Goal: Information Seeking & Learning: Learn about a topic

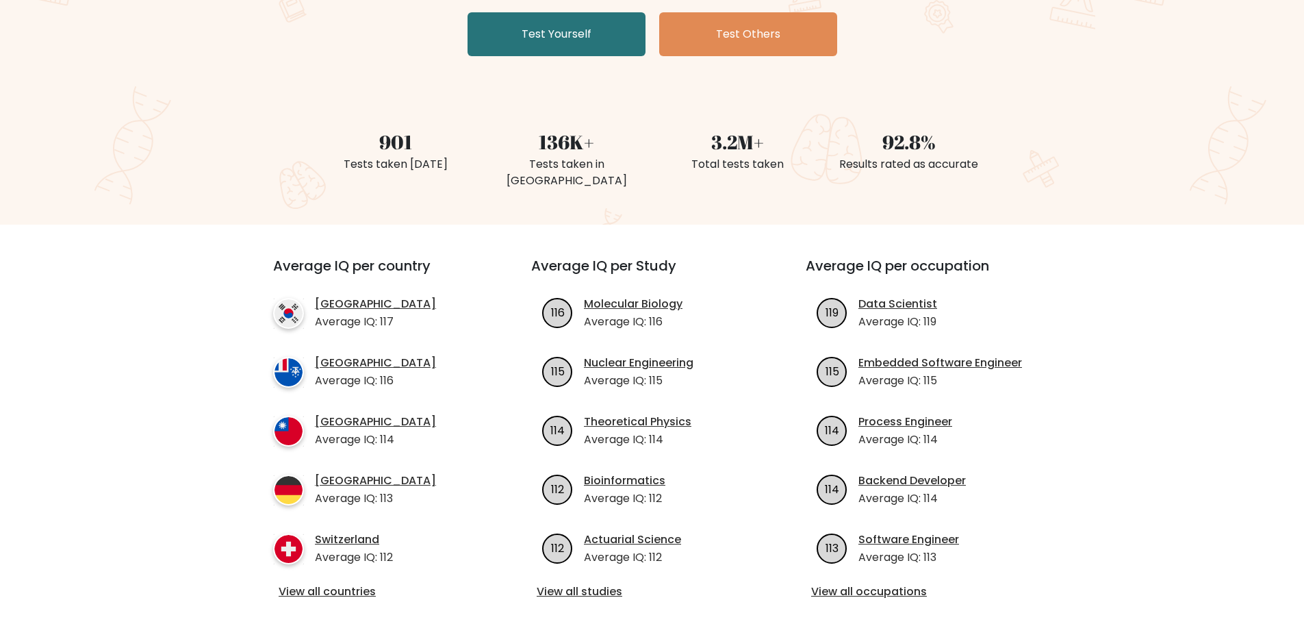
scroll to position [342, 0]
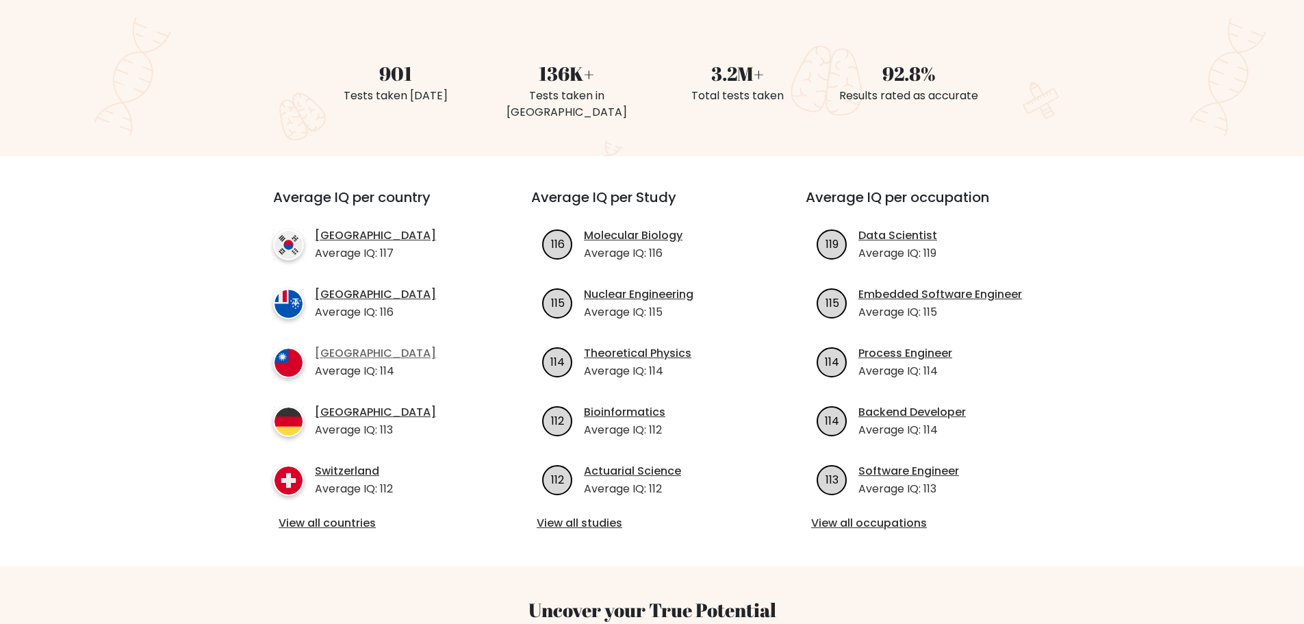
click at [334, 345] on link "[GEOGRAPHIC_DATA]" at bounding box center [375, 353] width 121 height 16
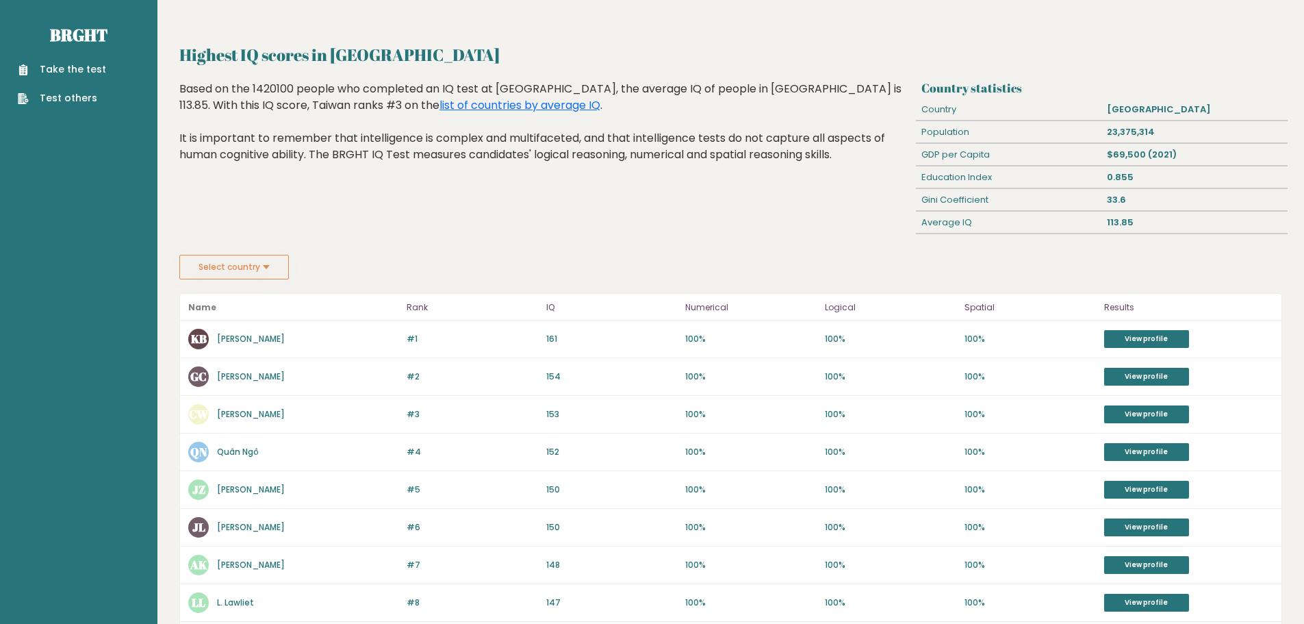
click at [228, 336] on link "Kizmi Balz" at bounding box center [251, 339] width 68 height 12
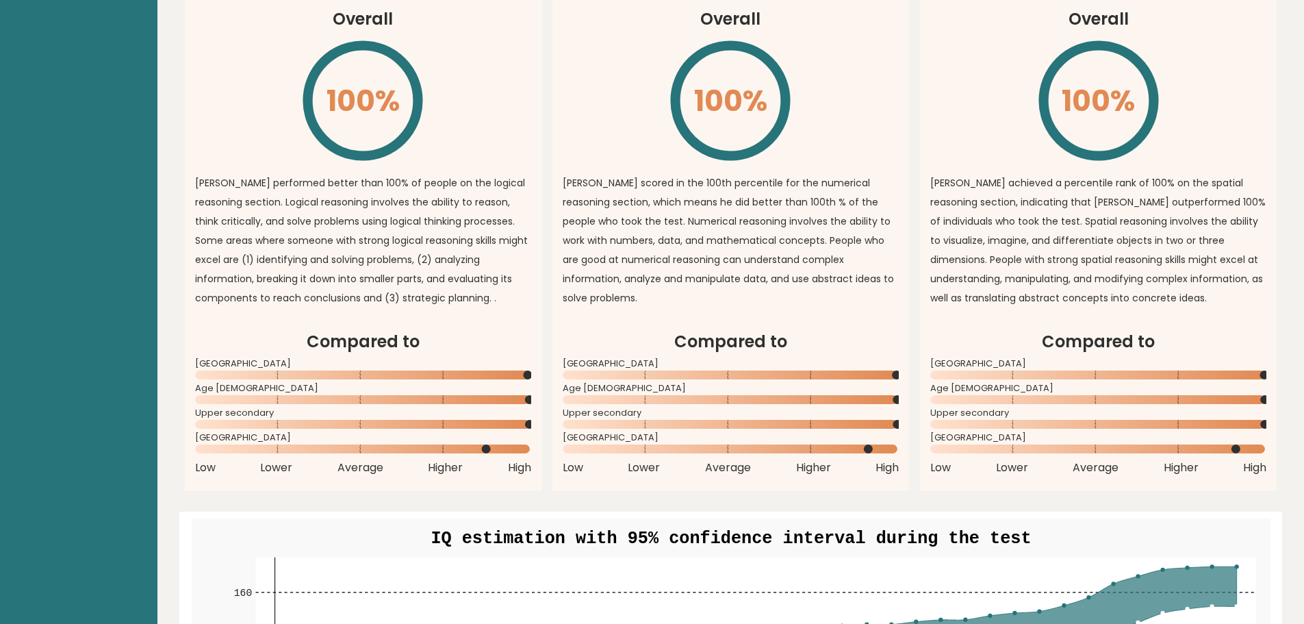
scroll to position [932, 0]
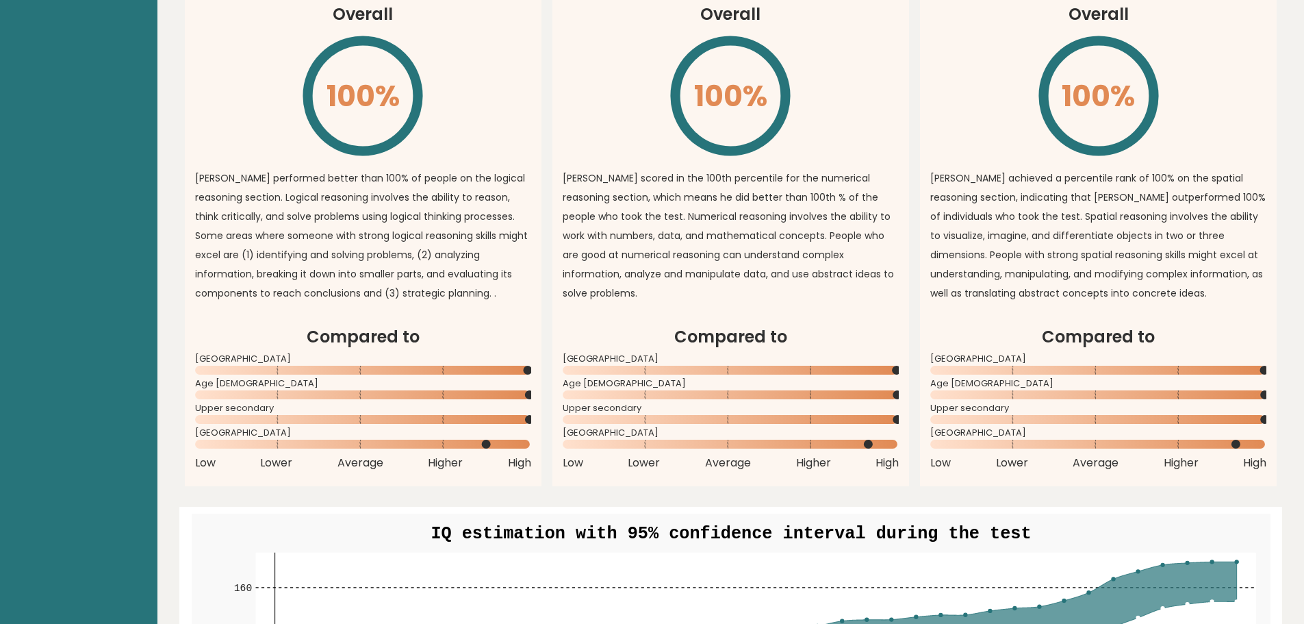
drag, startPoint x: 1172, startPoint y: 432, endPoint x: 1277, endPoint y: 432, distance: 104.7
click at [1277, 432] on article "Compared to Taiwan Age 18 - 24 Upper secondary University of Chicago Low Lower …" at bounding box center [1098, 405] width 357 height 162
drag, startPoint x: 1270, startPoint y: 444, endPoint x: 1223, endPoint y: 431, distance: 49.2
click at [1223, 431] on article "Compared to Taiwan Age 18 - 24 Upper secondary University of Chicago Low Lower …" at bounding box center [1098, 405] width 357 height 162
click at [1222, 440] on rect at bounding box center [1098, 444] width 336 height 9
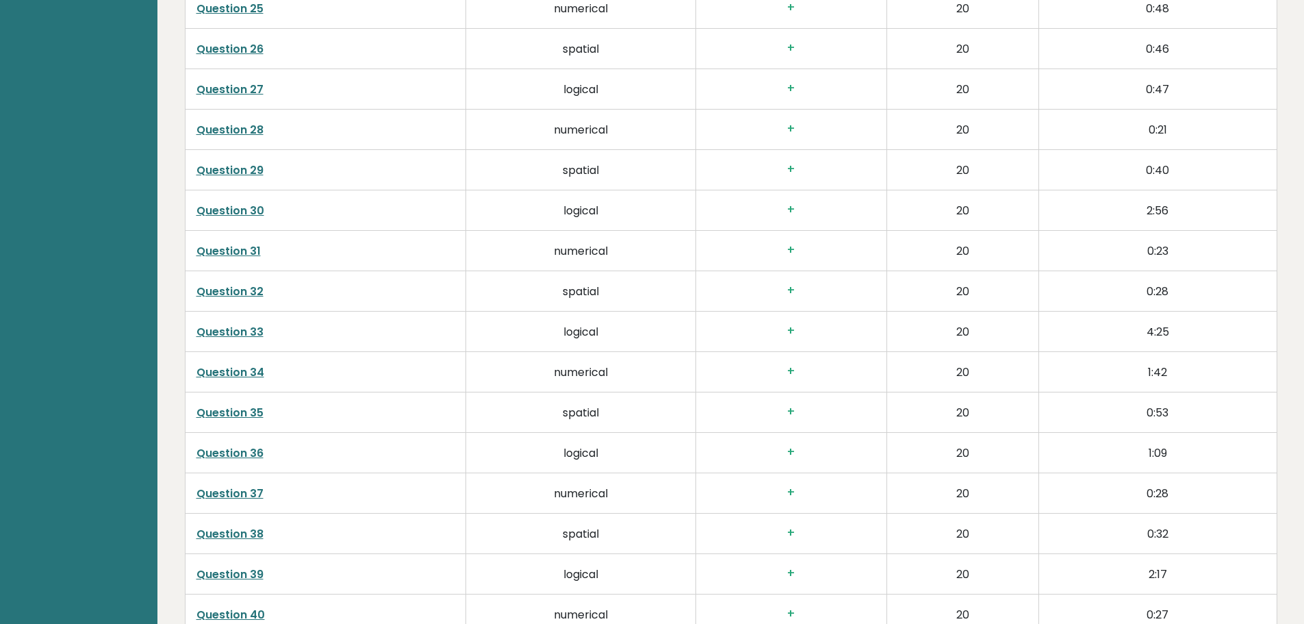
scroll to position [3143, 0]
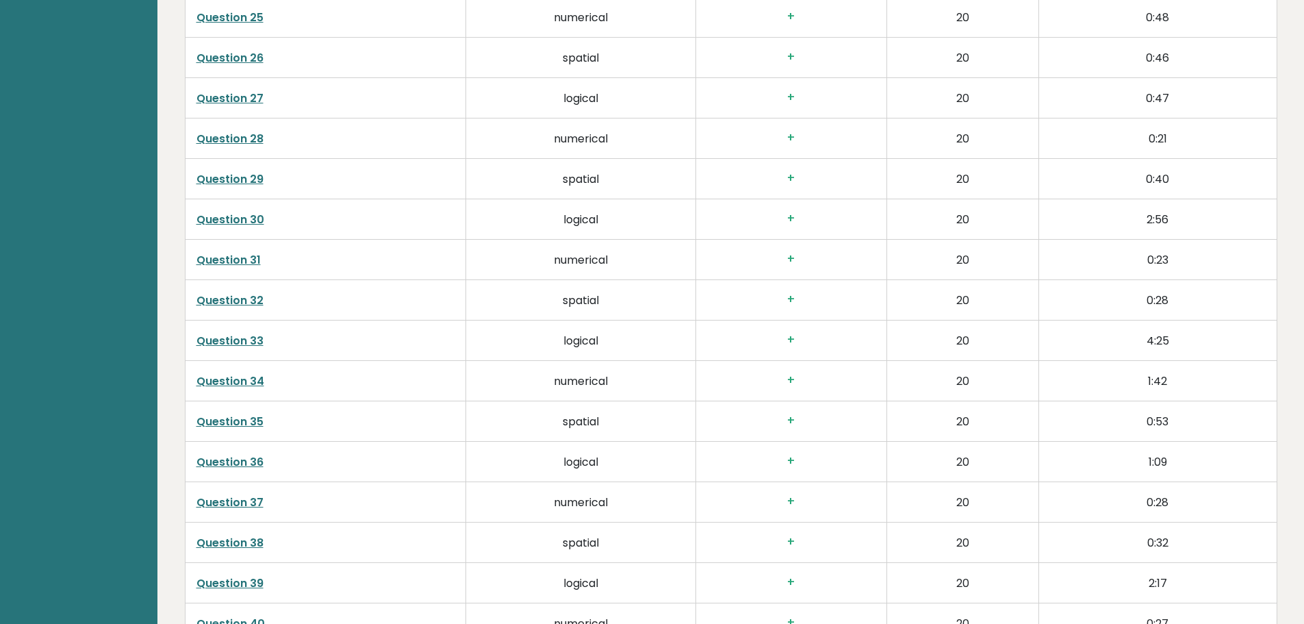
click at [227, 454] on link "Question 36" at bounding box center [229, 462] width 67 height 16
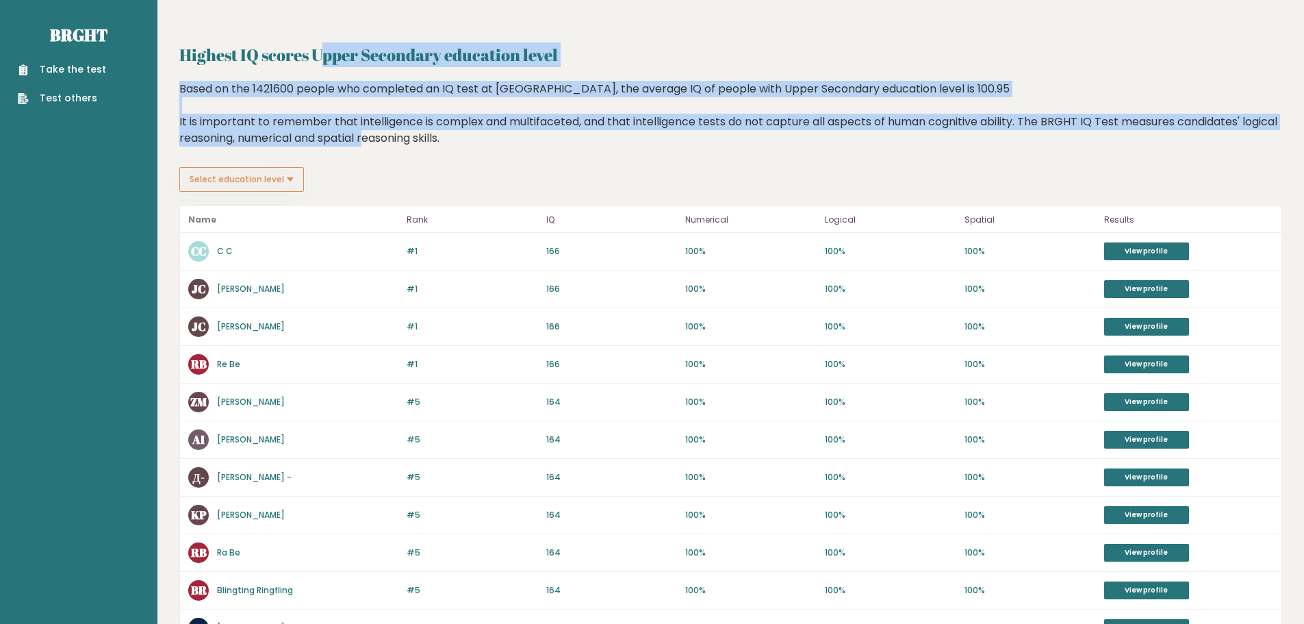
drag, startPoint x: 257, startPoint y: 58, endPoint x: 315, endPoint y: 151, distance: 110.0
click at [328, 151] on div "Highest IQ scores Upper Secondary education level Highest IQ scores Upper Secon…" at bounding box center [730, 513] width 1103 height 943
click at [307, 149] on div "Based on the 1421600 people who completed an IQ test at BRGHT, the average IQ o…" at bounding box center [730, 124] width 1103 height 86
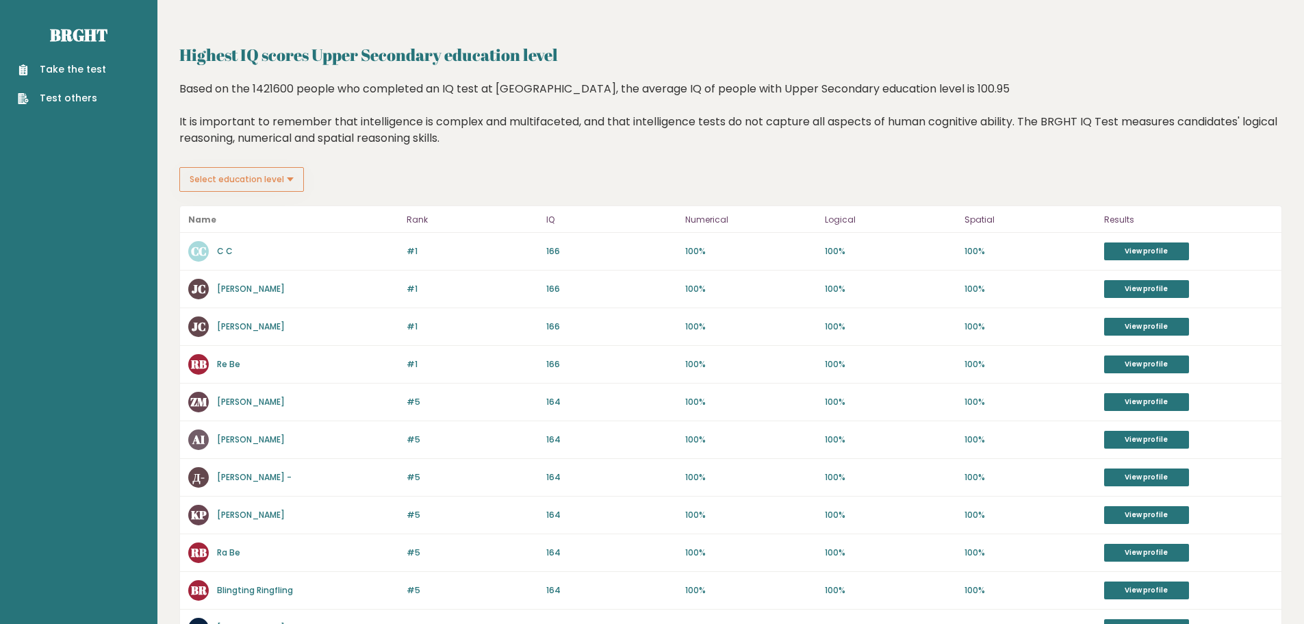
click at [294, 173] on button "Select education level" at bounding box center [241, 179] width 125 height 25
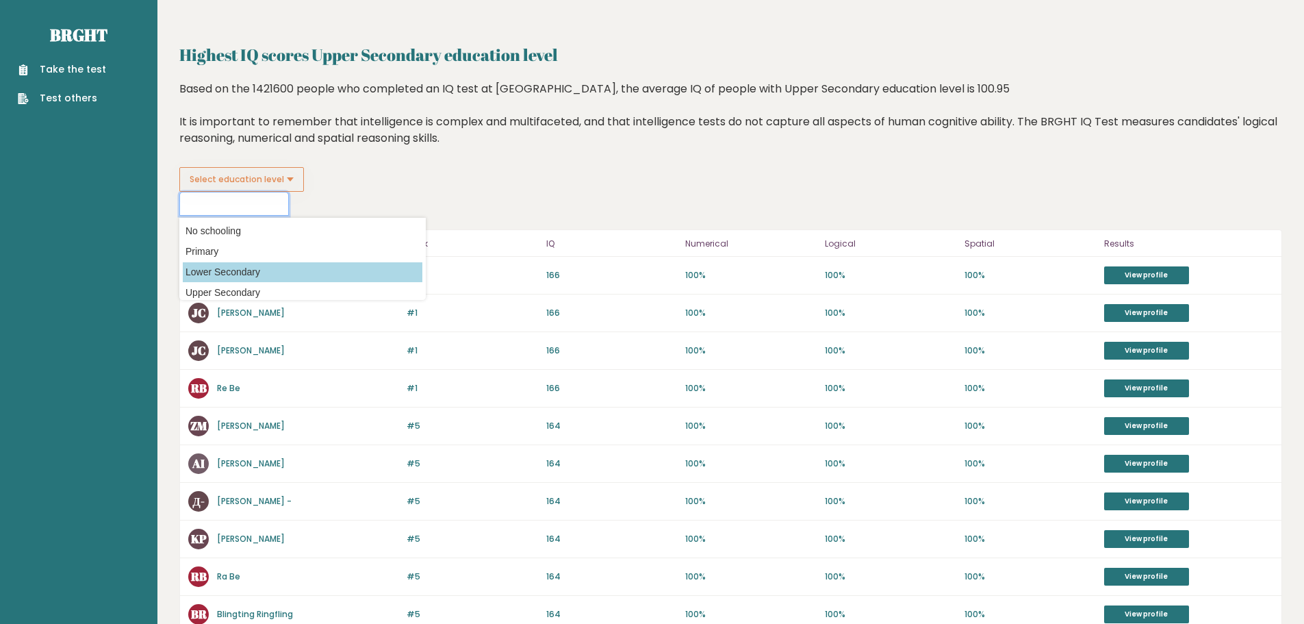
scroll to position [68, 0]
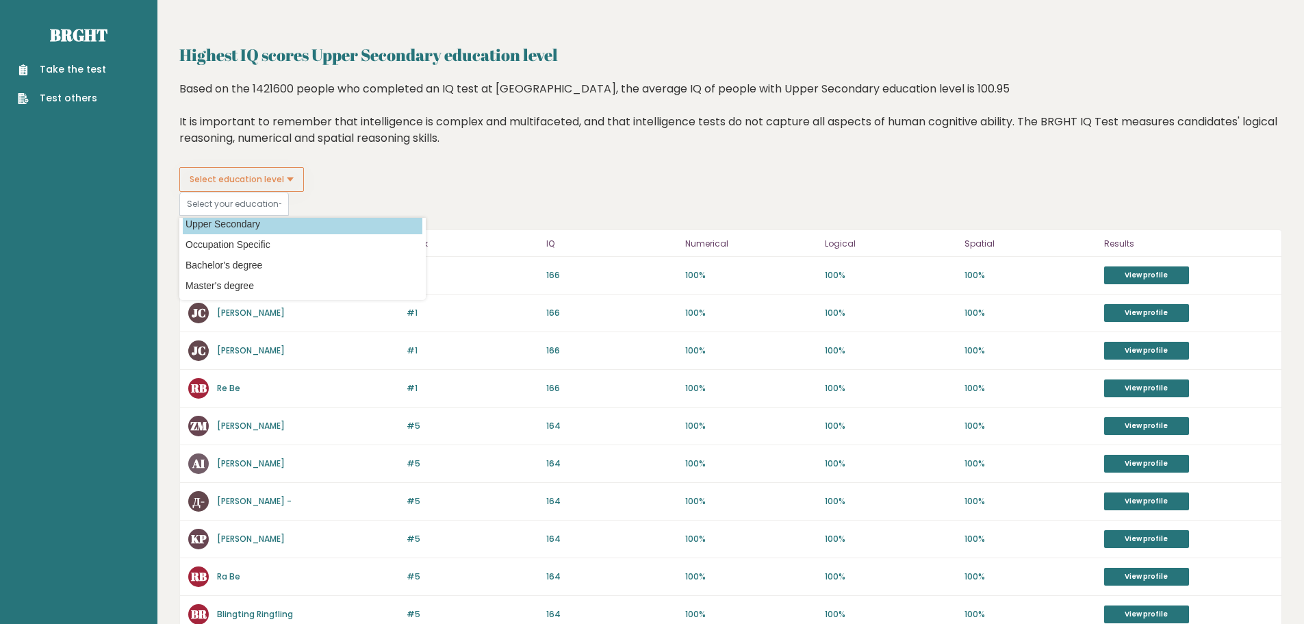
click at [257, 225] on option "Upper Secondary" at bounding box center [303, 224] width 240 height 20
type input "upper_secondary"
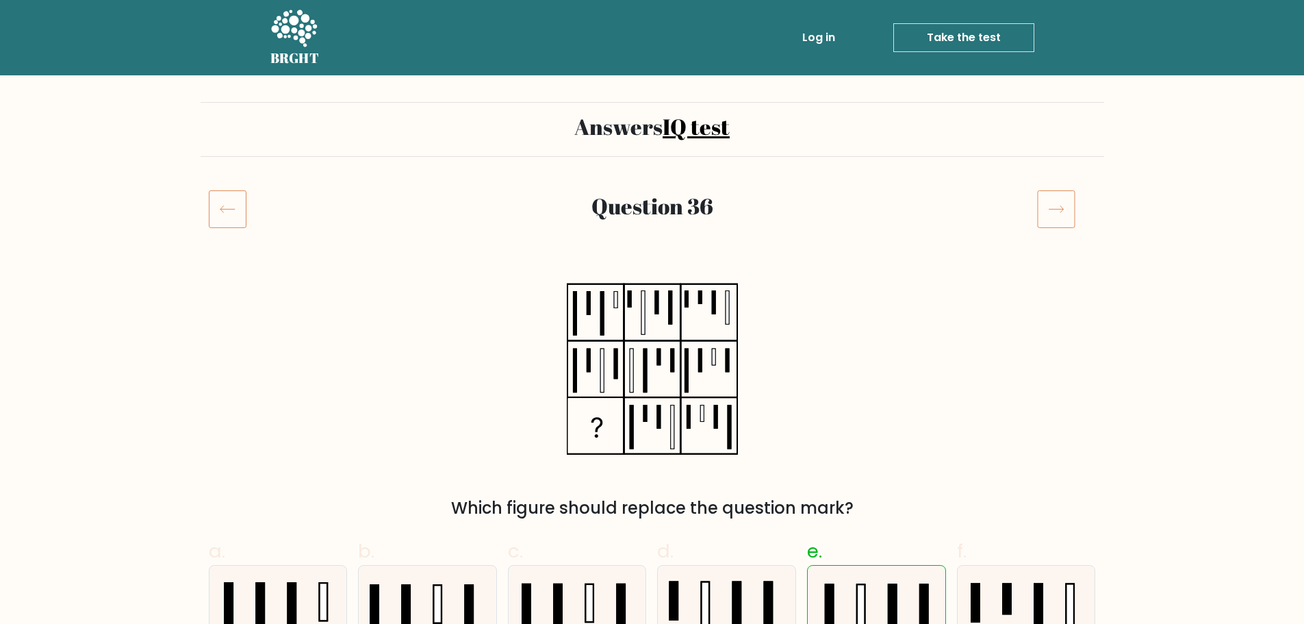
click at [1057, 198] on icon at bounding box center [1056, 209] width 38 height 38
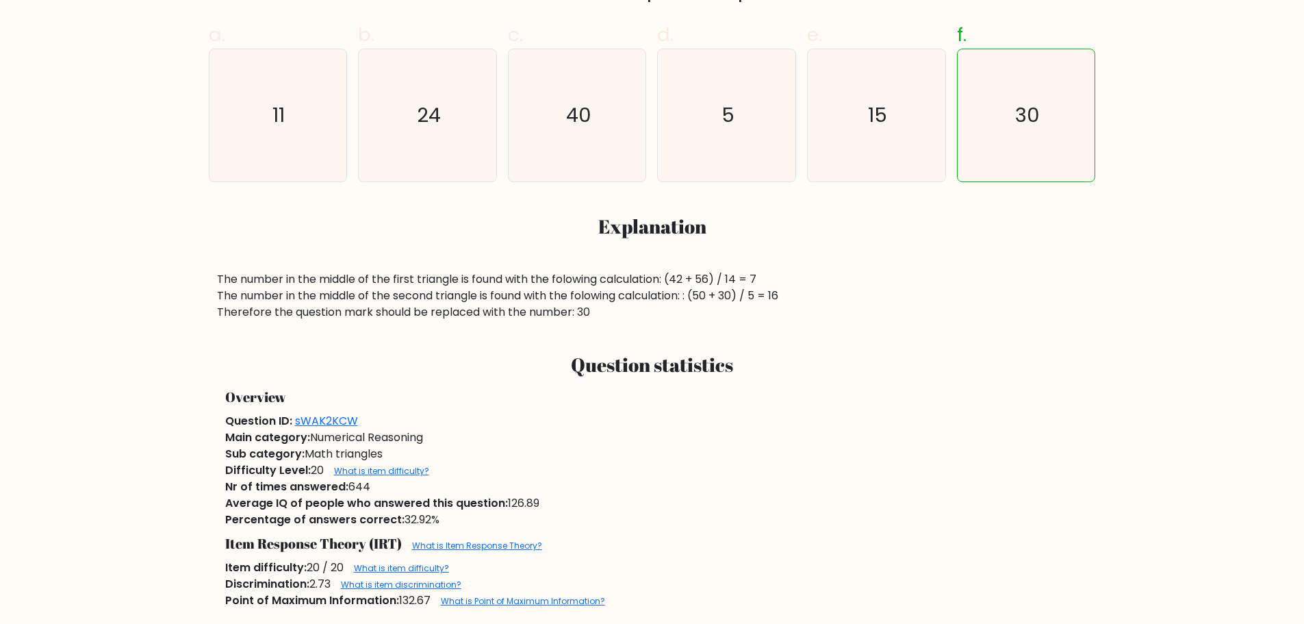
scroll to position [37, 0]
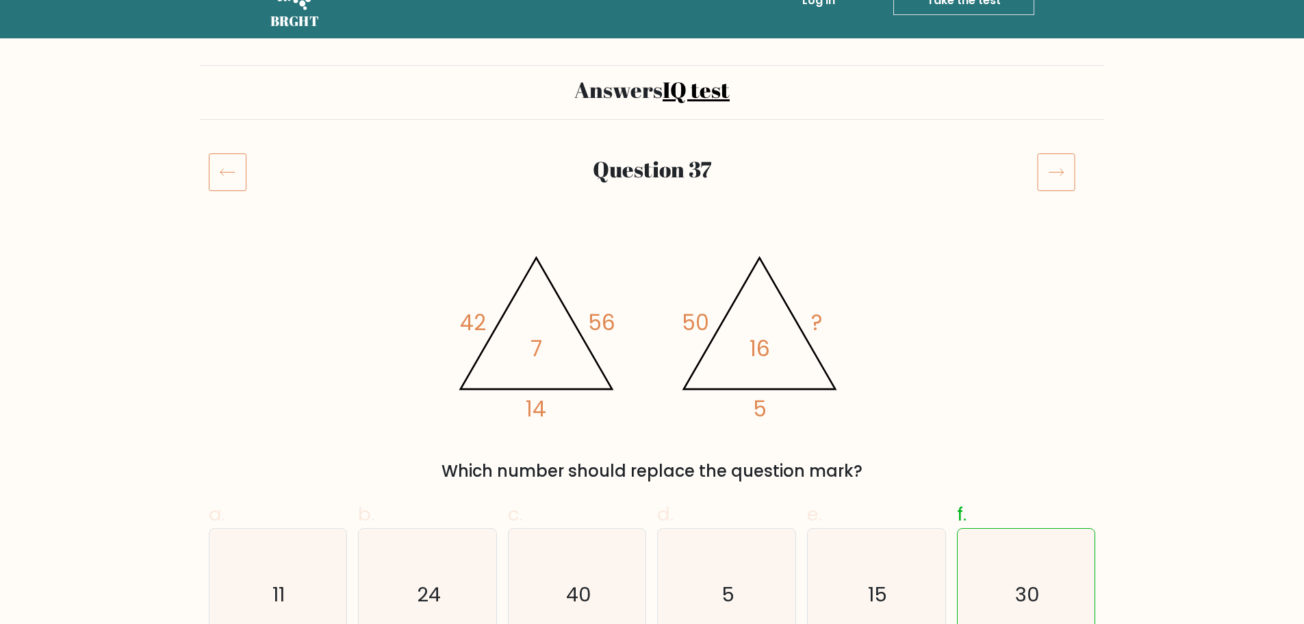
click at [202, 181] on div at bounding box center [238, 172] width 75 height 38
click at [209, 173] on rect at bounding box center [227, 172] width 37 height 37
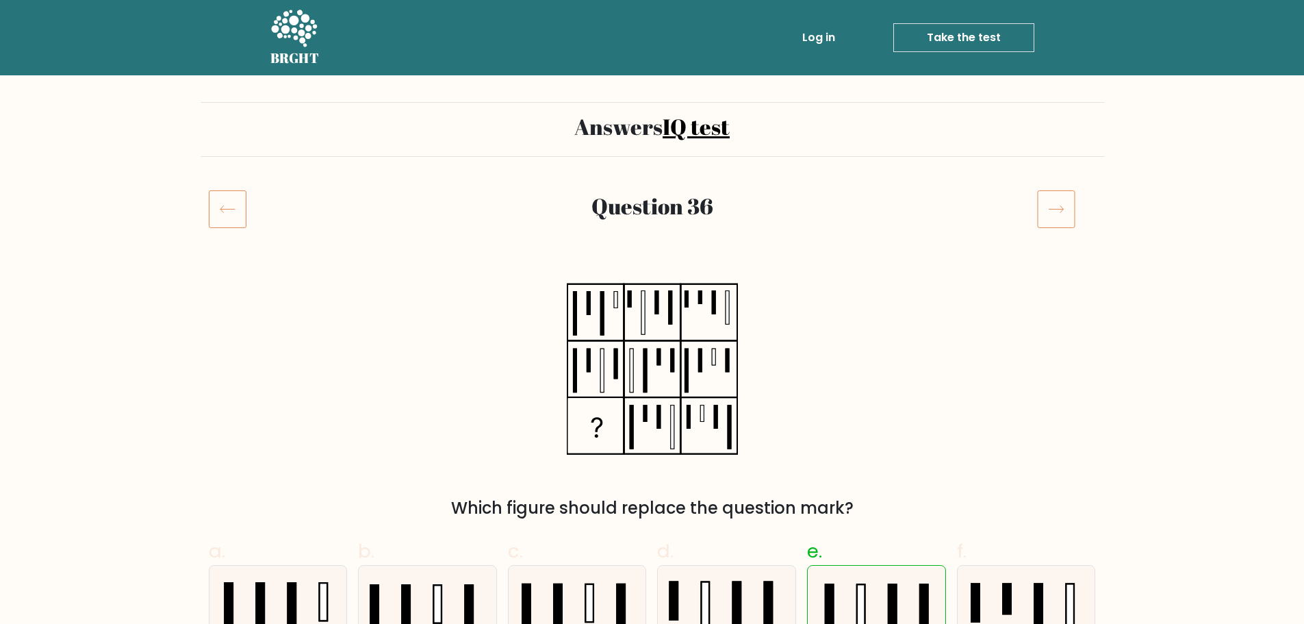
click at [235, 209] on icon at bounding box center [228, 209] width 38 height 38
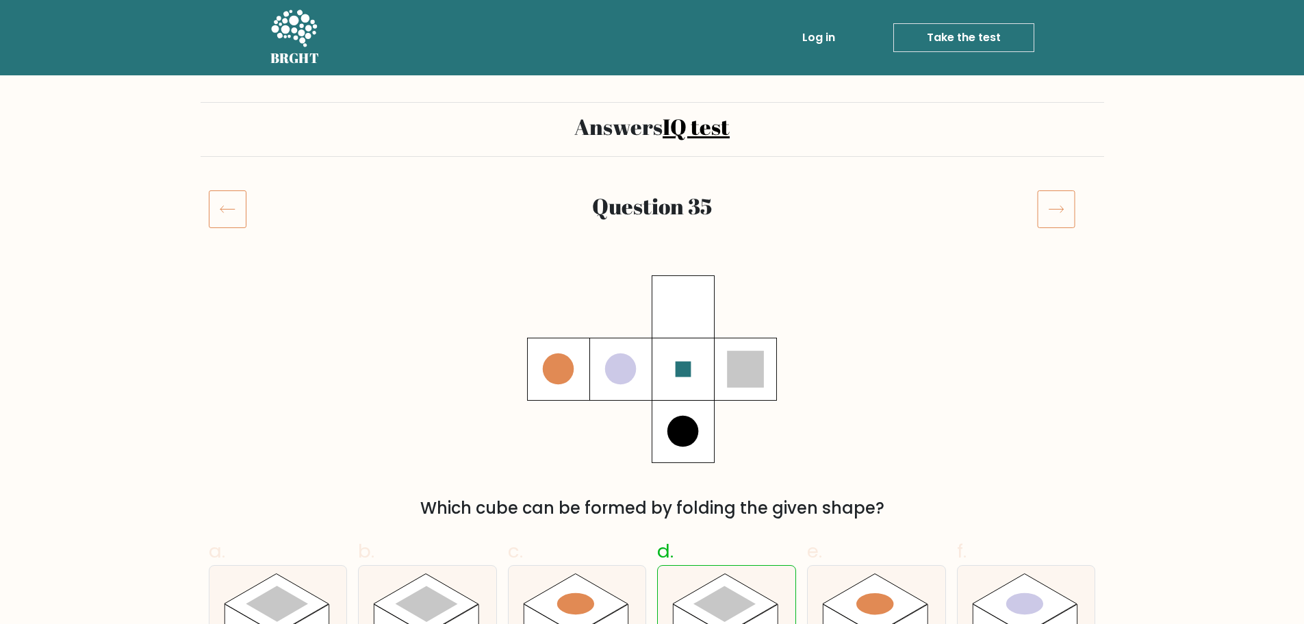
click at [1047, 203] on icon at bounding box center [1056, 209] width 38 height 38
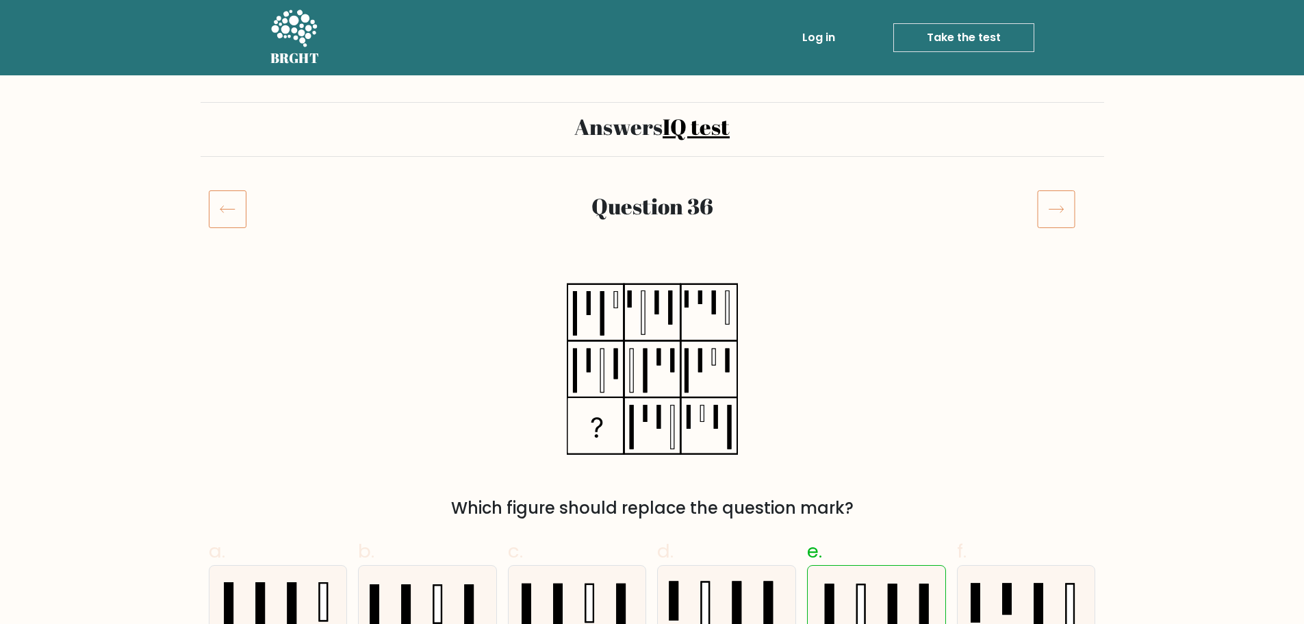
click at [1047, 203] on icon at bounding box center [1056, 209] width 38 height 38
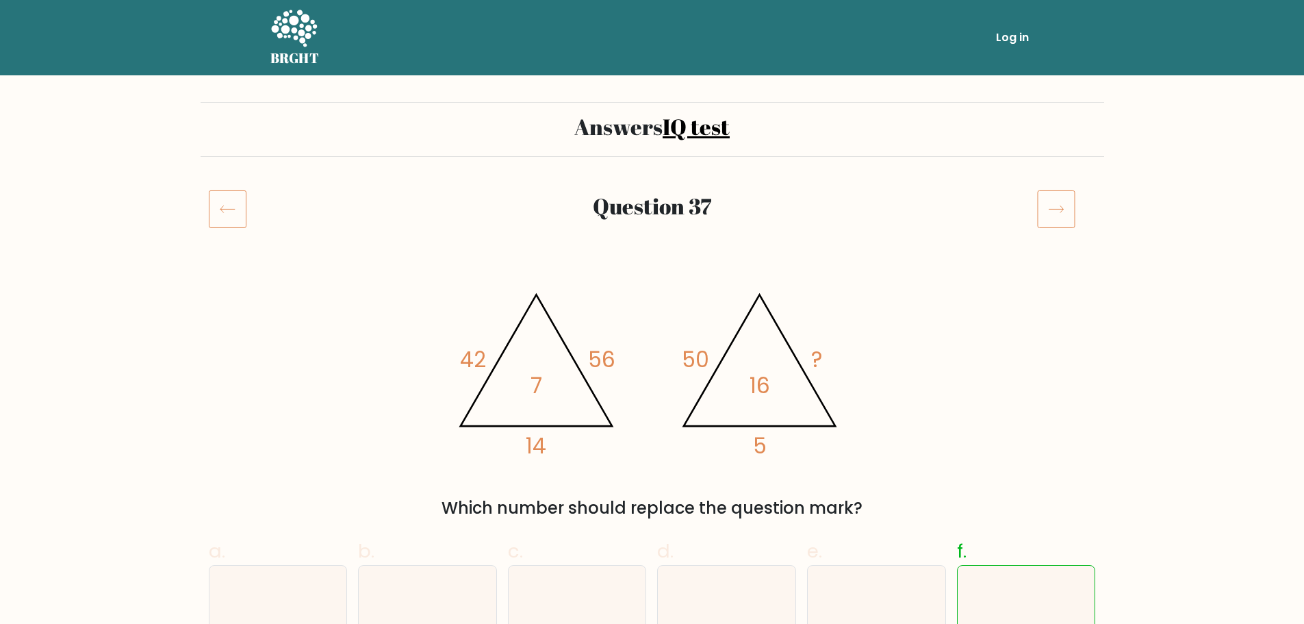
click at [1047, 203] on icon at bounding box center [1056, 209] width 38 height 38
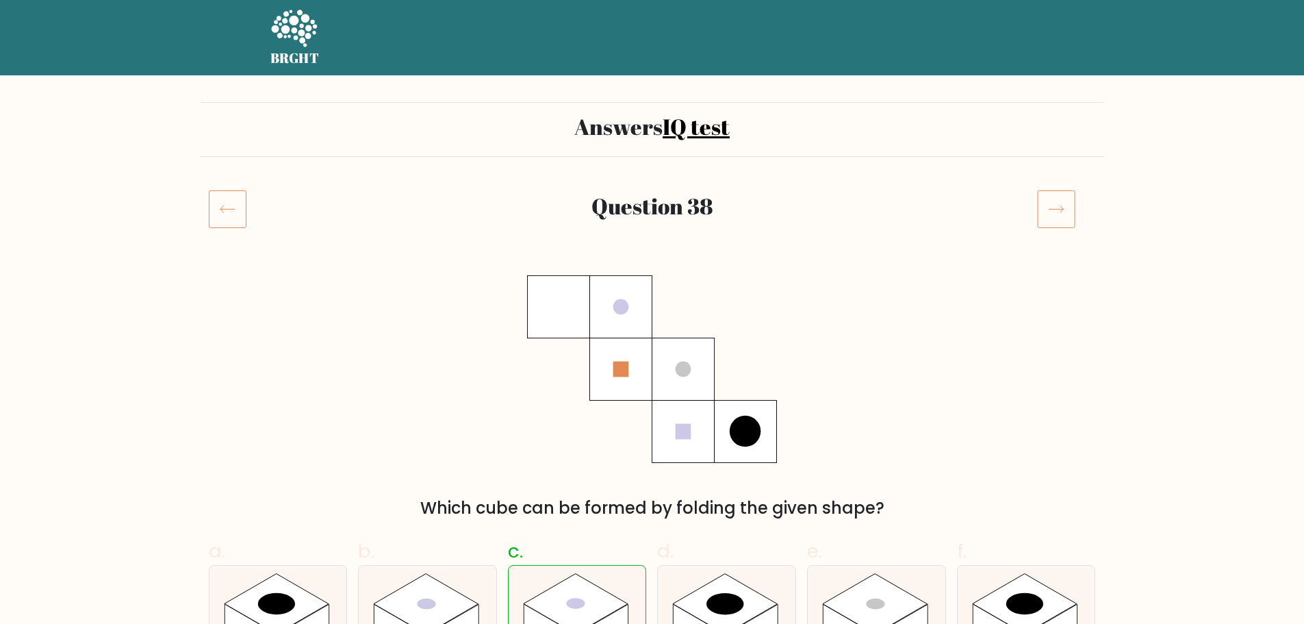
click at [1047, 203] on icon at bounding box center [1056, 209] width 38 height 38
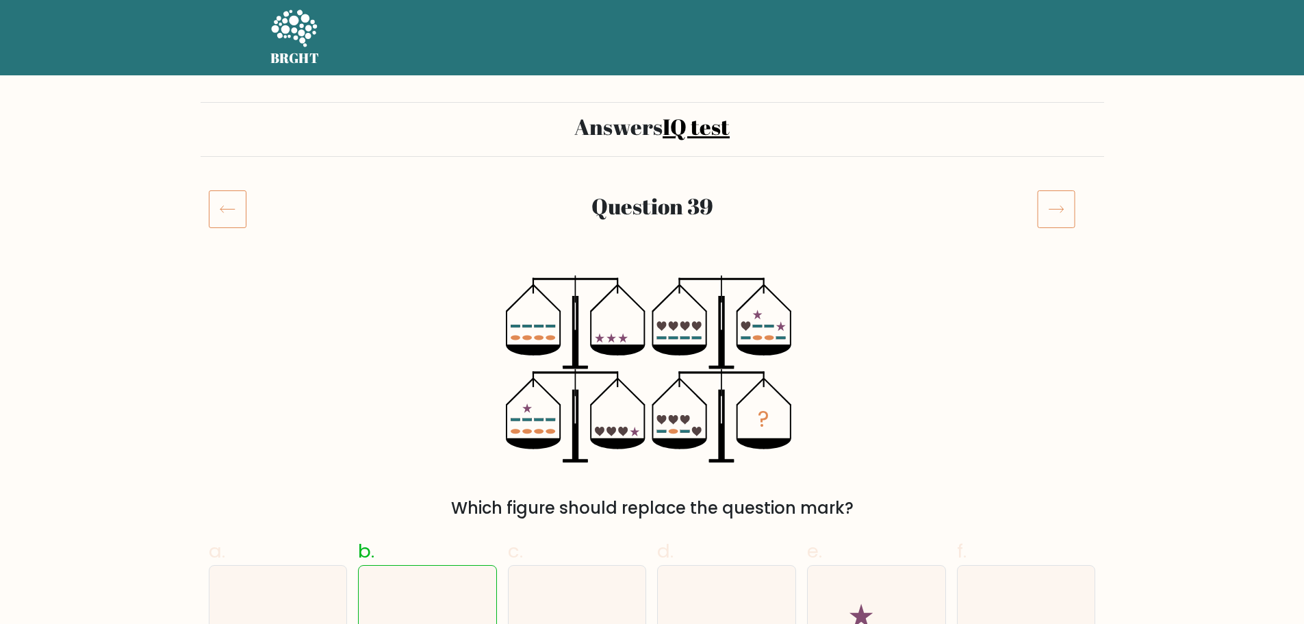
click at [1047, 203] on icon at bounding box center [1056, 209] width 38 height 38
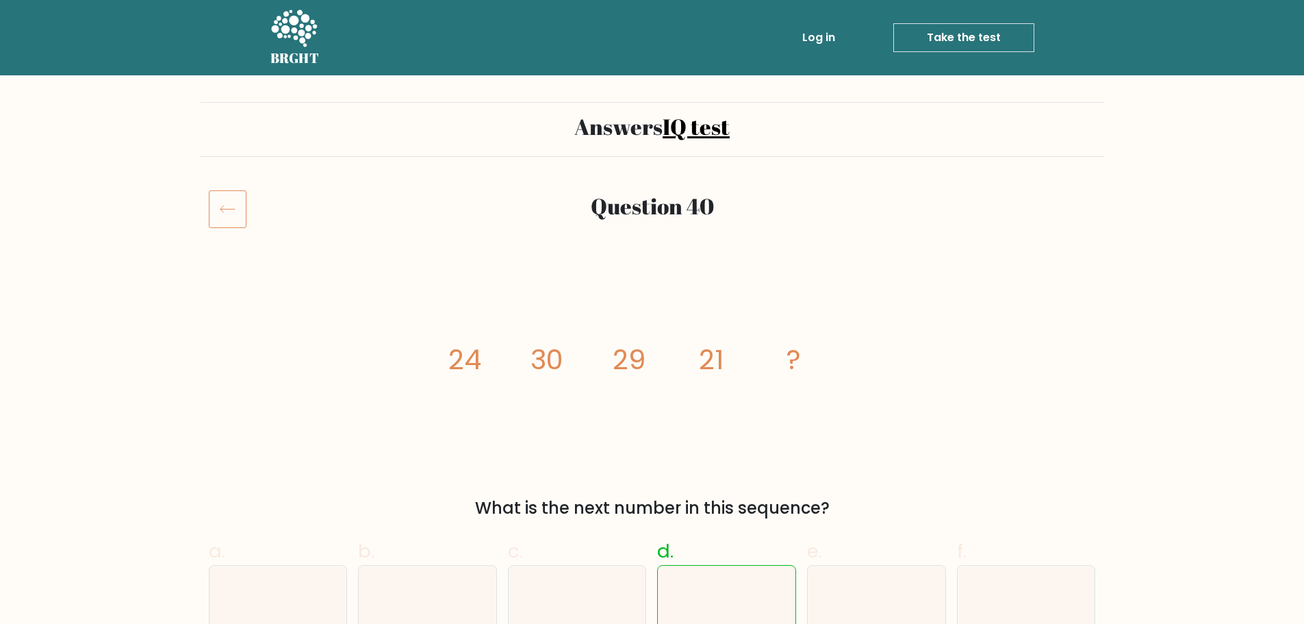
click at [233, 212] on icon at bounding box center [228, 209] width 38 height 38
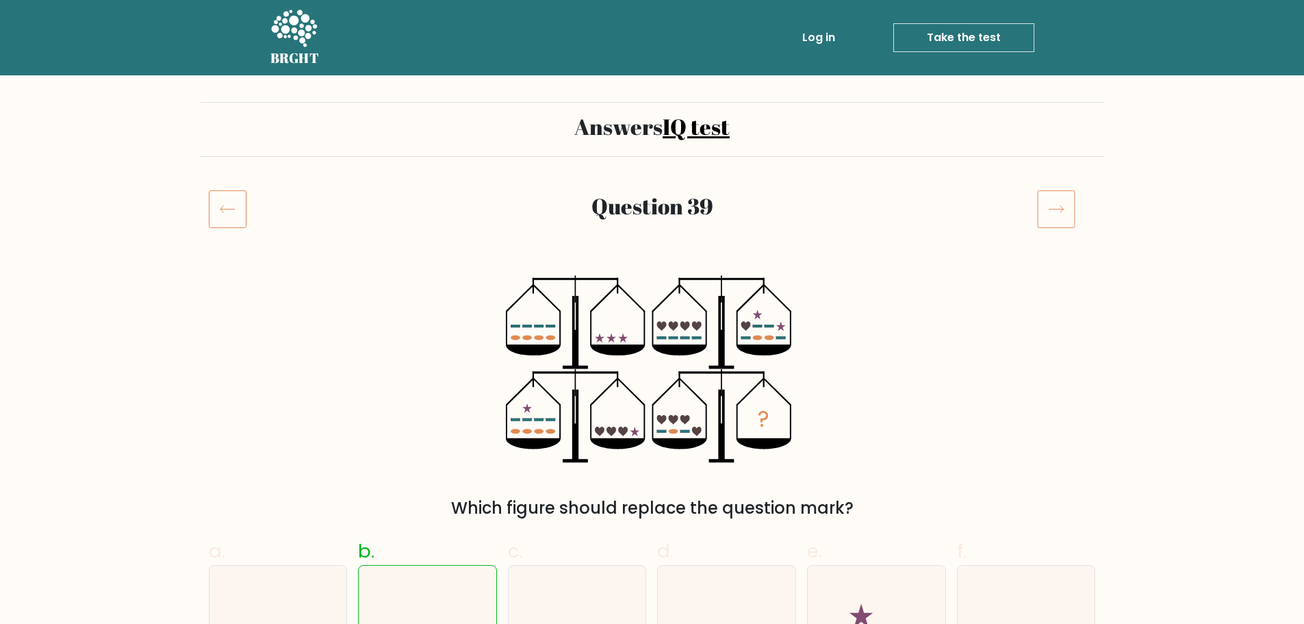
drag, startPoint x: 0, startPoint y: 0, endPoint x: 834, endPoint y: 208, distance: 859.4
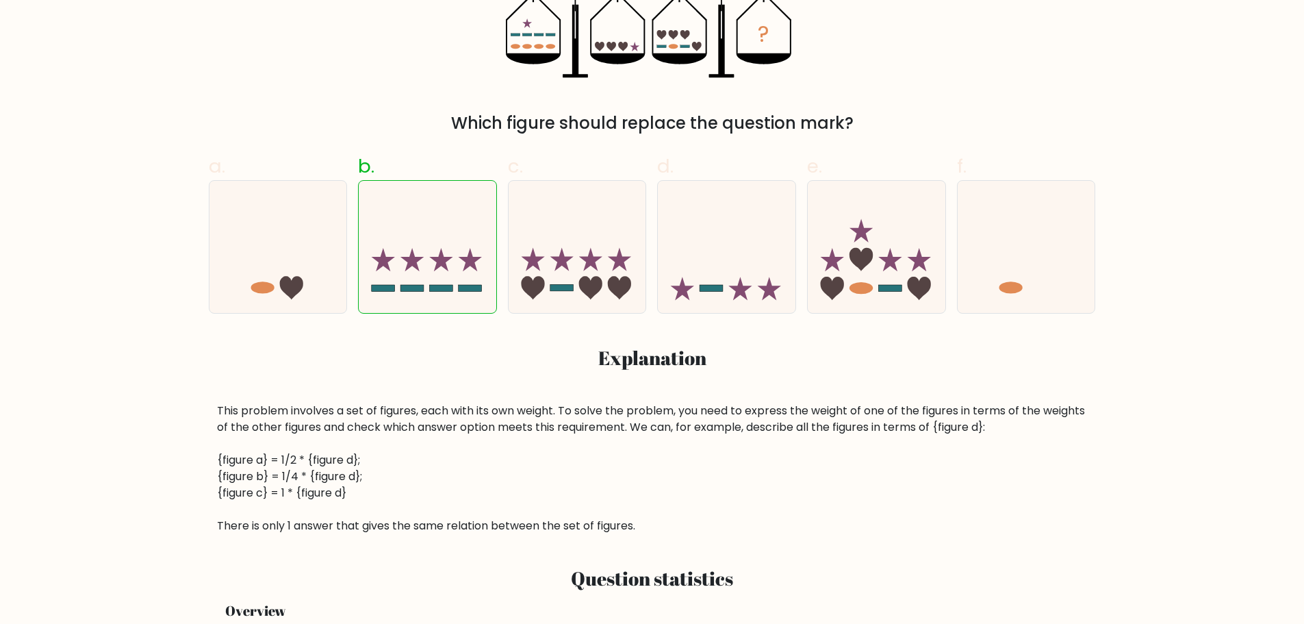
scroll to position [42, 0]
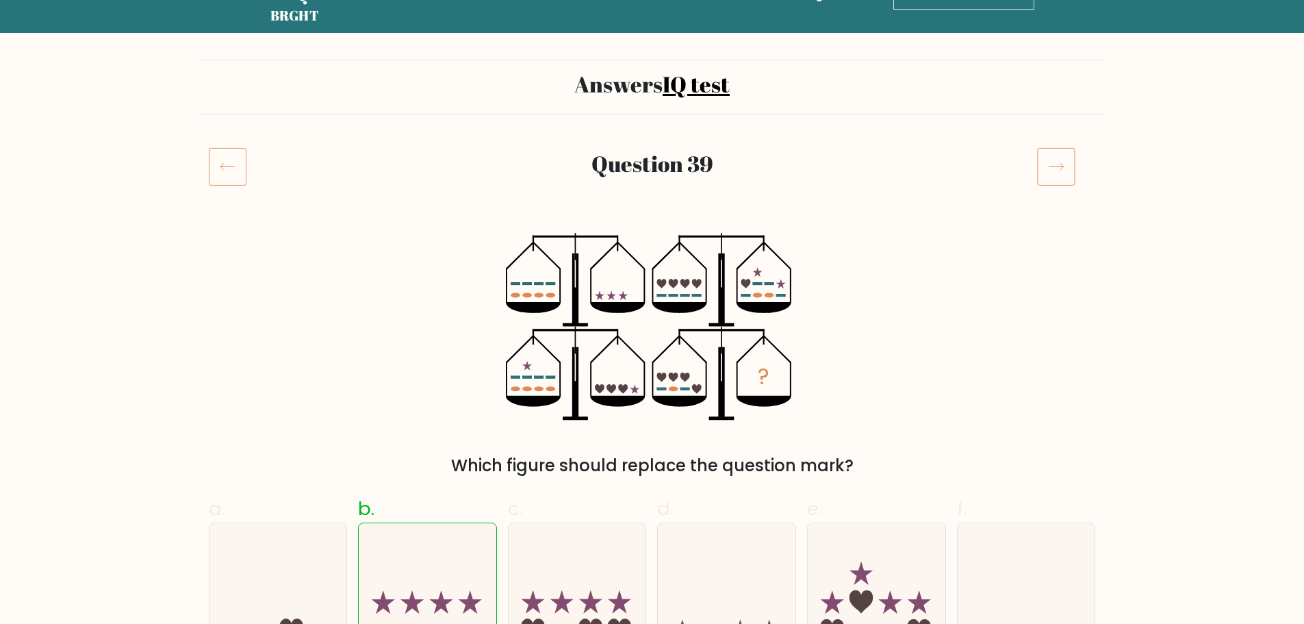
click at [1069, 156] on icon at bounding box center [1056, 166] width 38 height 38
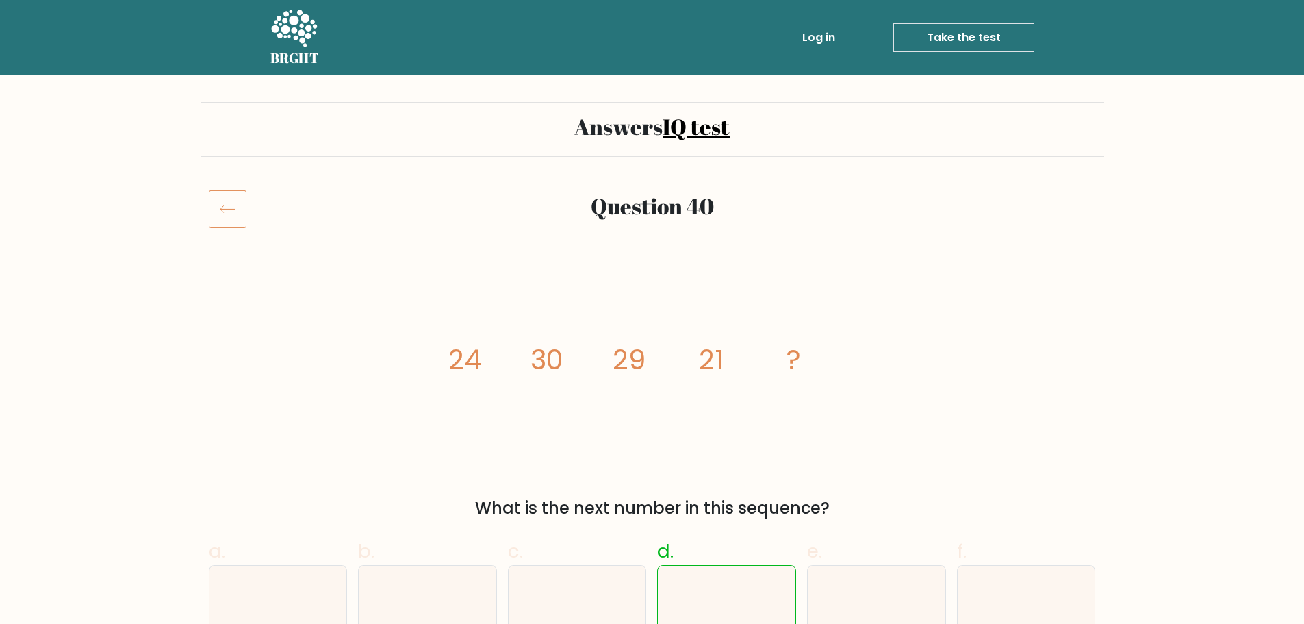
click at [228, 196] on icon at bounding box center [228, 209] width 38 height 38
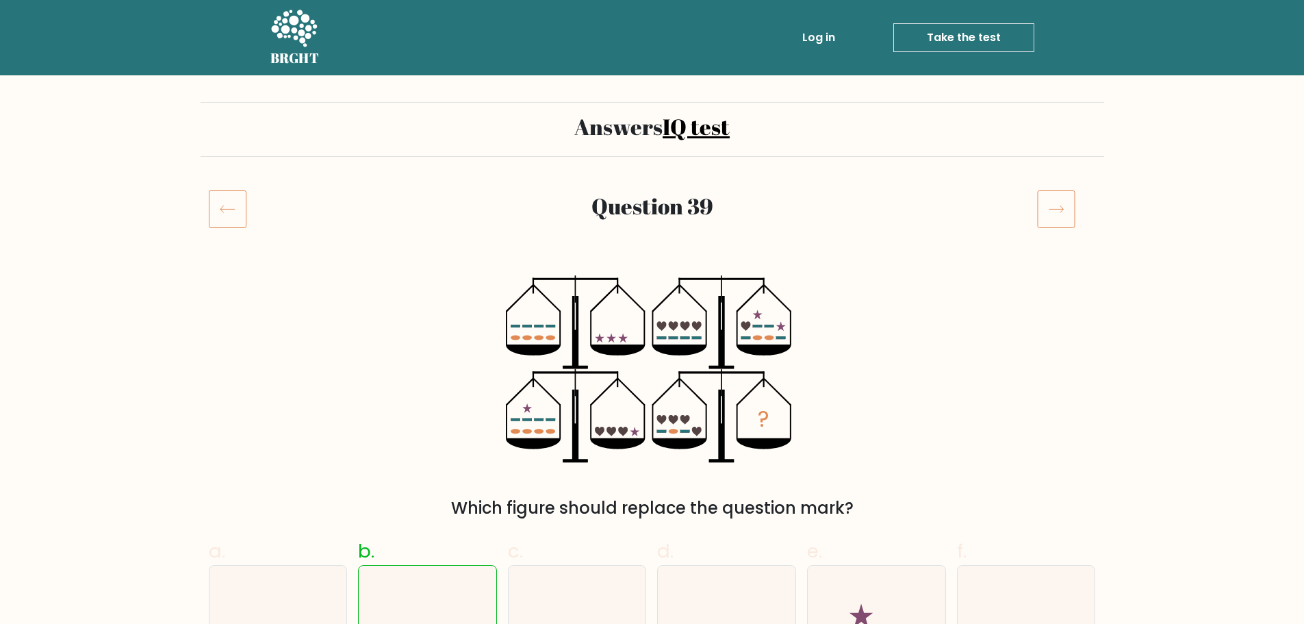
click at [316, 38] on icon at bounding box center [293, 29] width 47 height 41
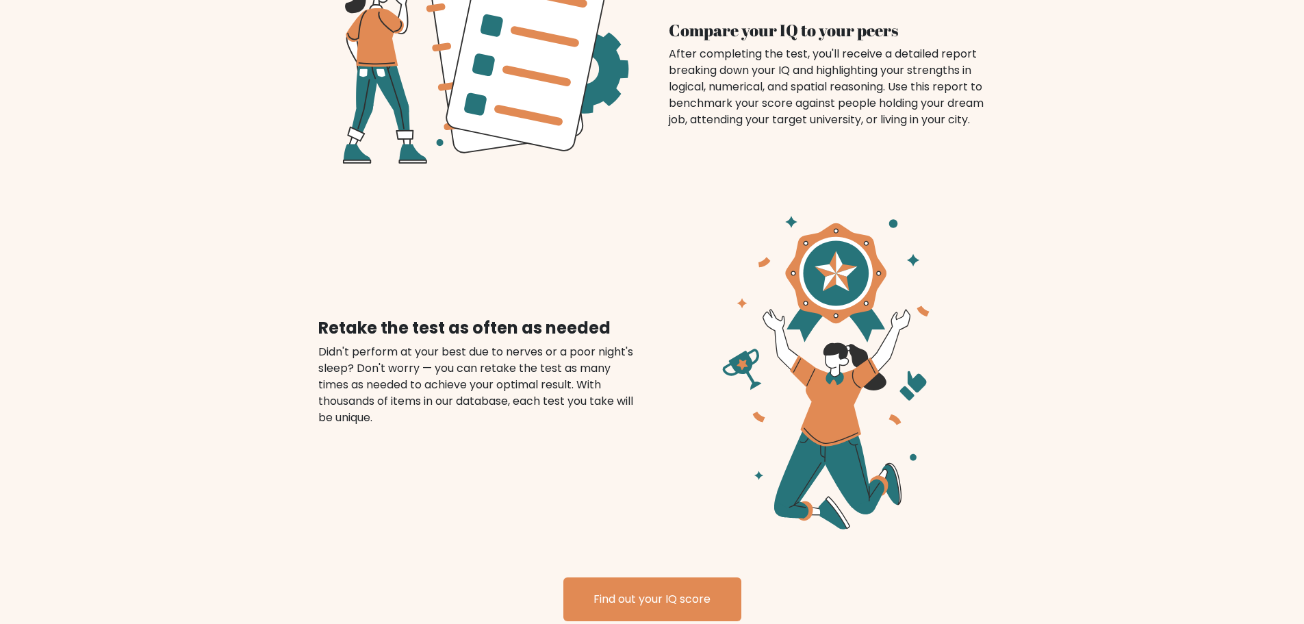
scroll to position [1395, 0]
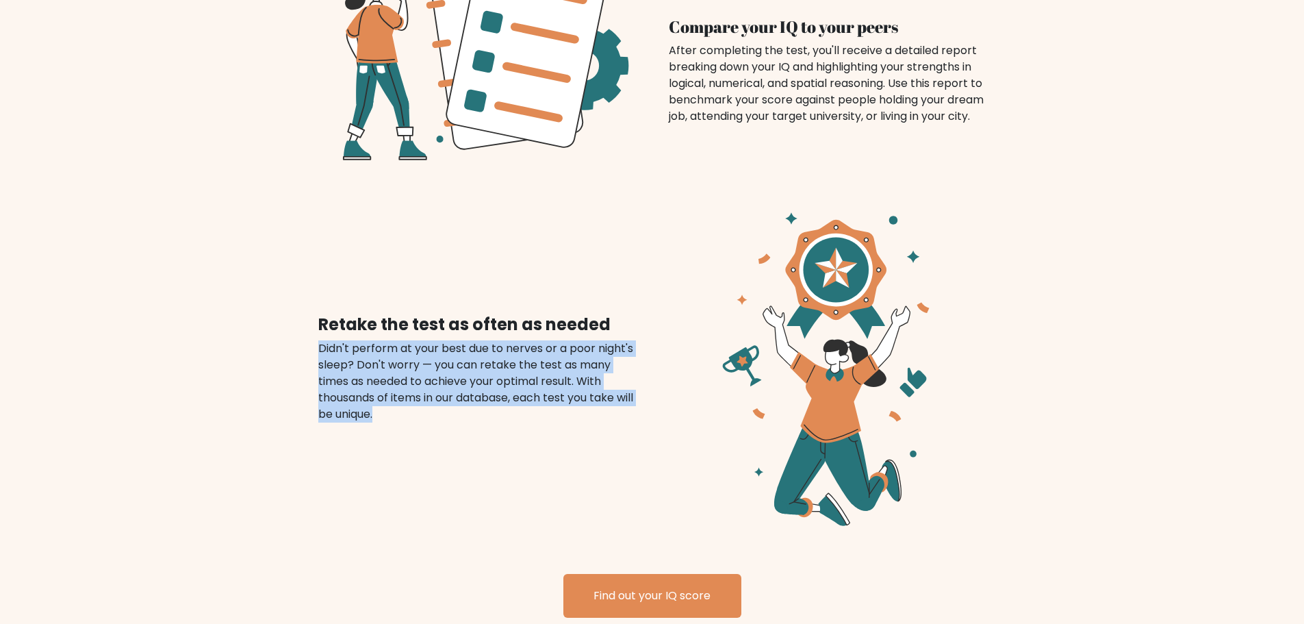
drag, startPoint x: 321, startPoint y: 331, endPoint x: 557, endPoint y: 397, distance: 245.2
click at [557, 397] on div "Didn't perform at your best due to nerves or a poor night's sleep? Don't worry …" at bounding box center [477, 381] width 318 height 82
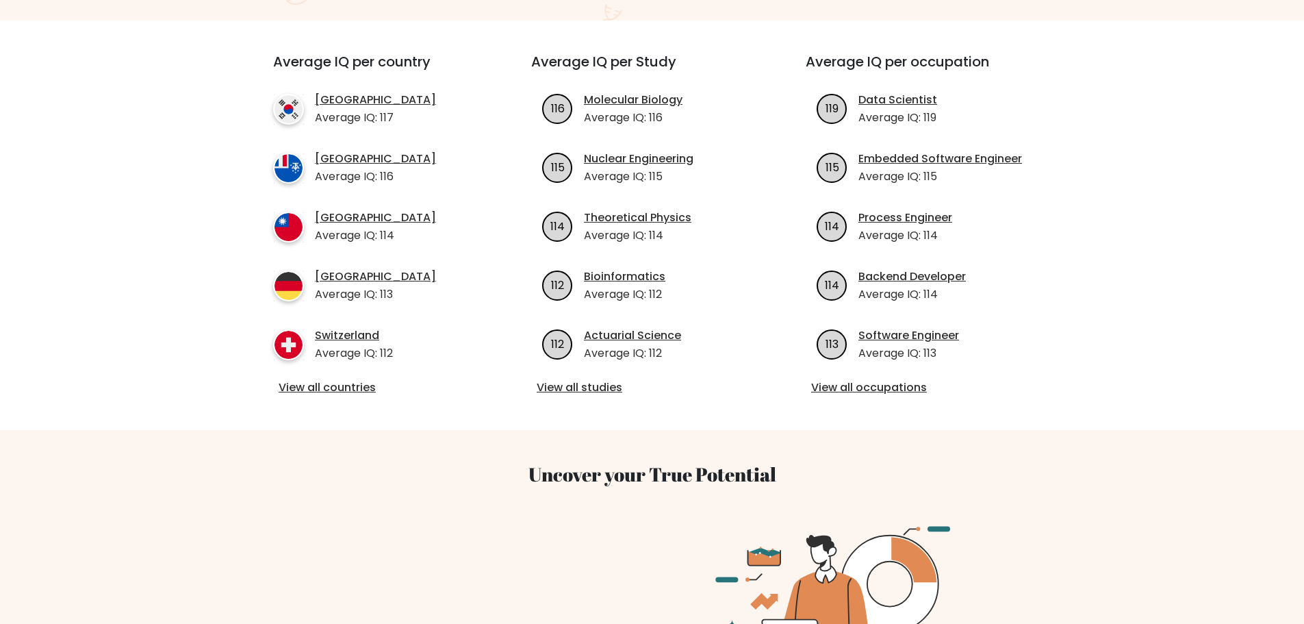
scroll to position [0, 0]
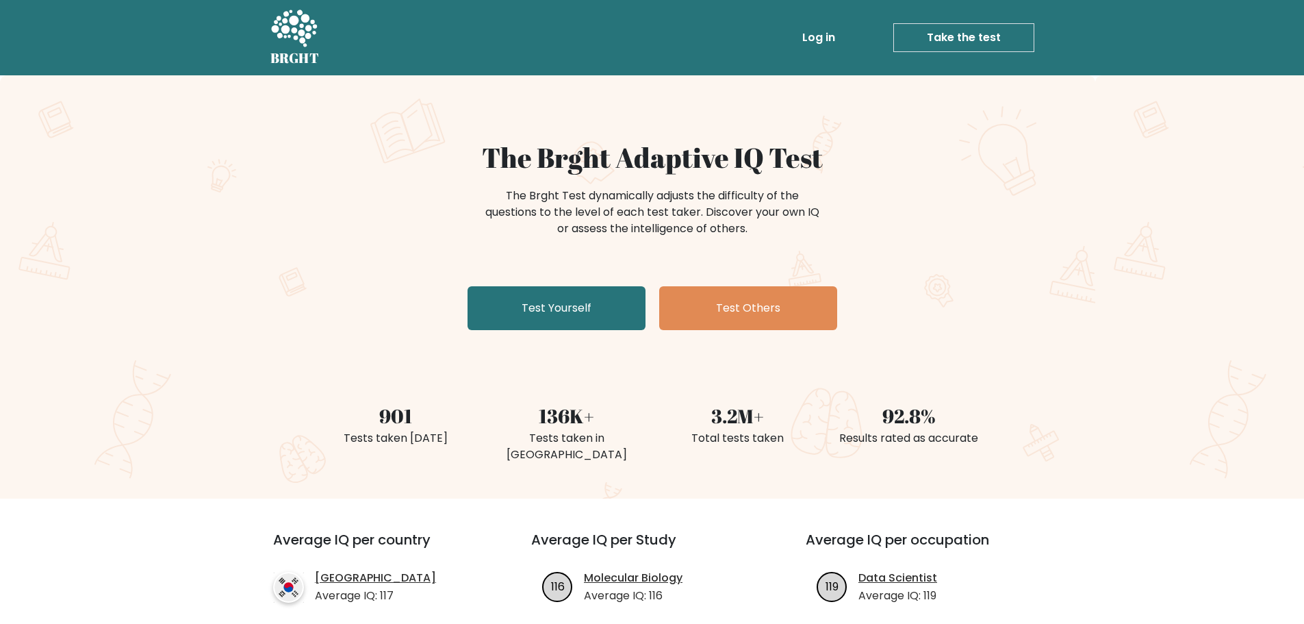
drag, startPoint x: 351, startPoint y: 275, endPoint x: 354, endPoint y: 293, distance: 18.7
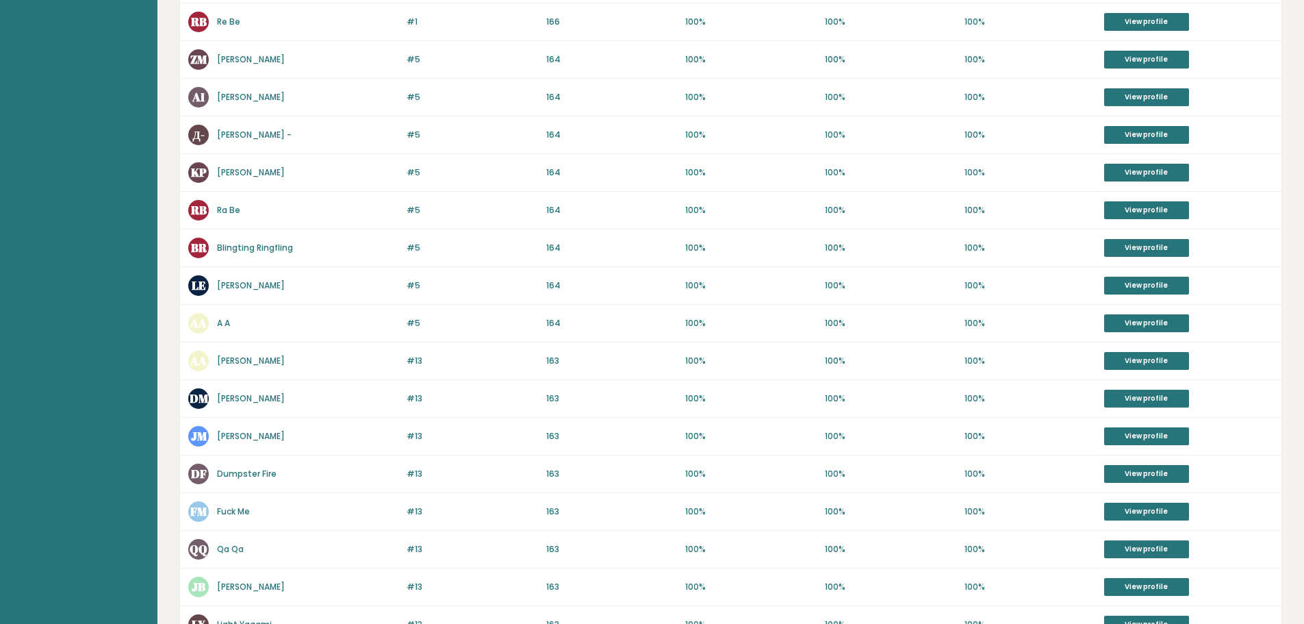
scroll to position [411, 0]
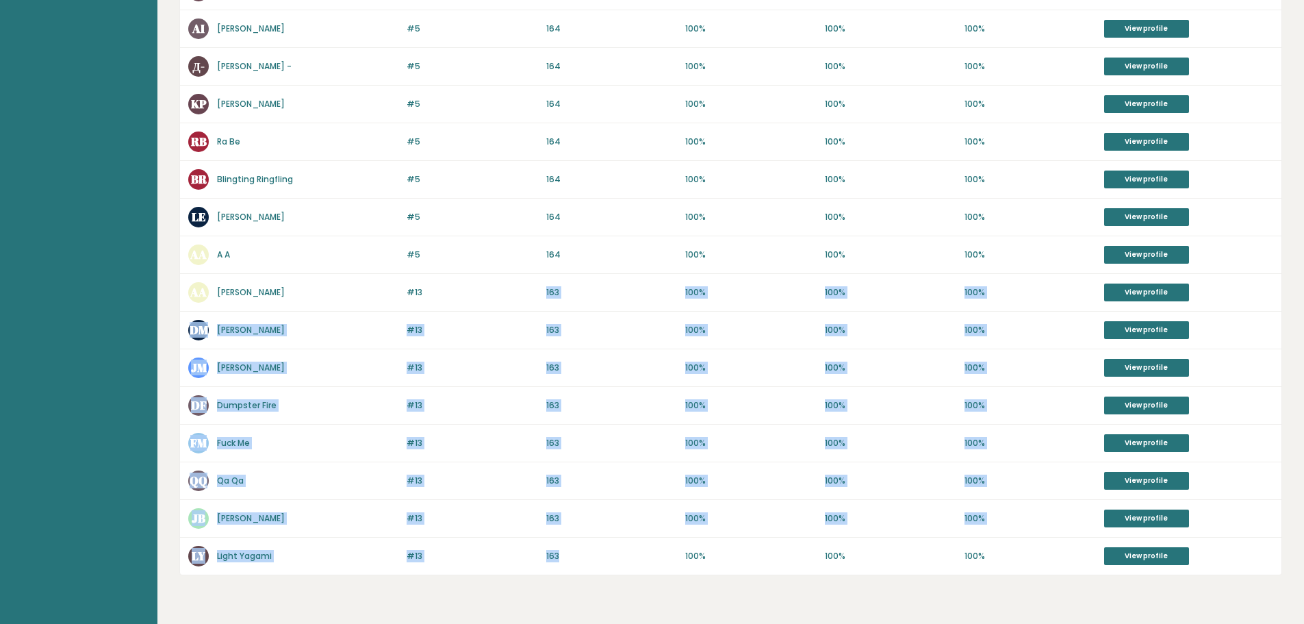
drag, startPoint x: 604, startPoint y: 570, endPoint x: 527, endPoint y: 300, distance: 281.3
click at [527, 300] on div "Name Rank IQ Numerical Logical Spatial Results #1 CC C C 166 #1 166 100% 100% 1…" at bounding box center [730, 185] width 1103 height 780
click at [523, 296] on p "#13" at bounding box center [472, 292] width 131 height 12
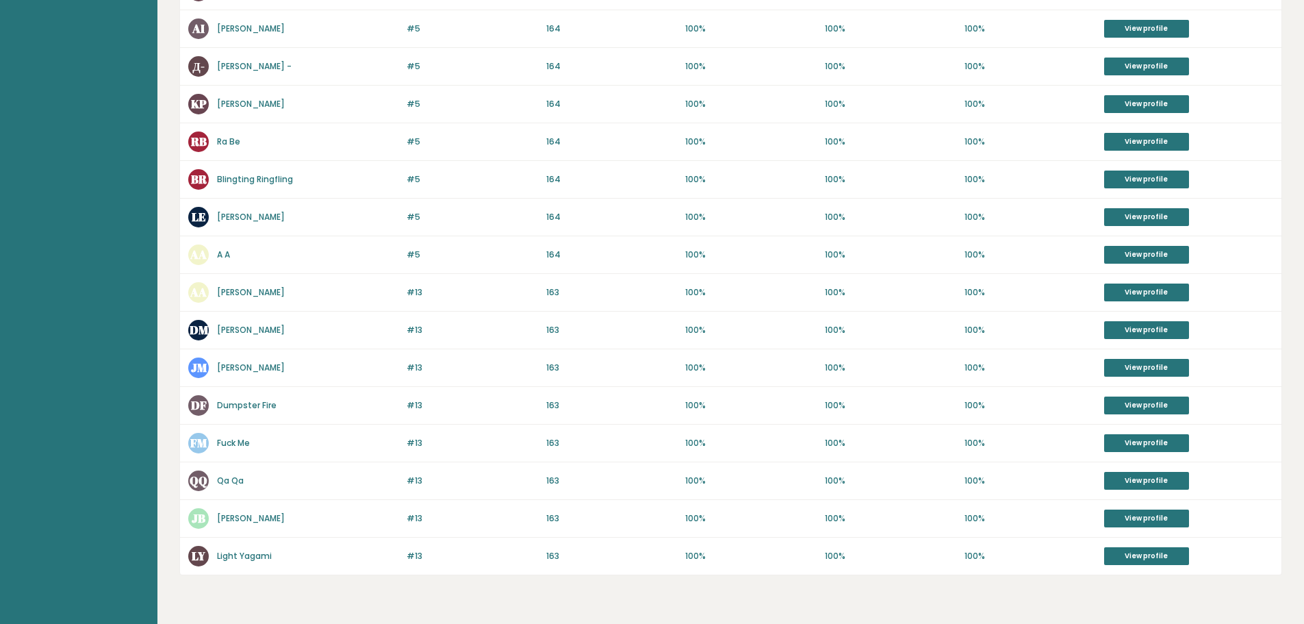
scroll to position [0, 0]
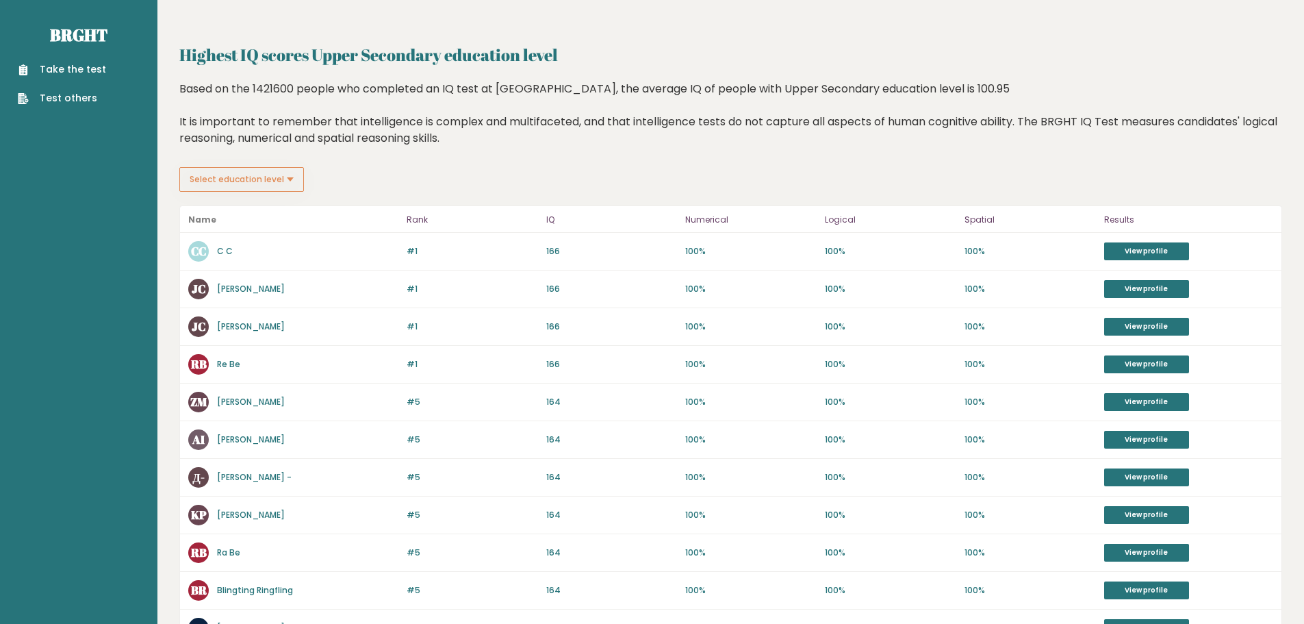
click at [252, 188] on button "Select education level" at bounding box center [241, 179] width 125 height 25
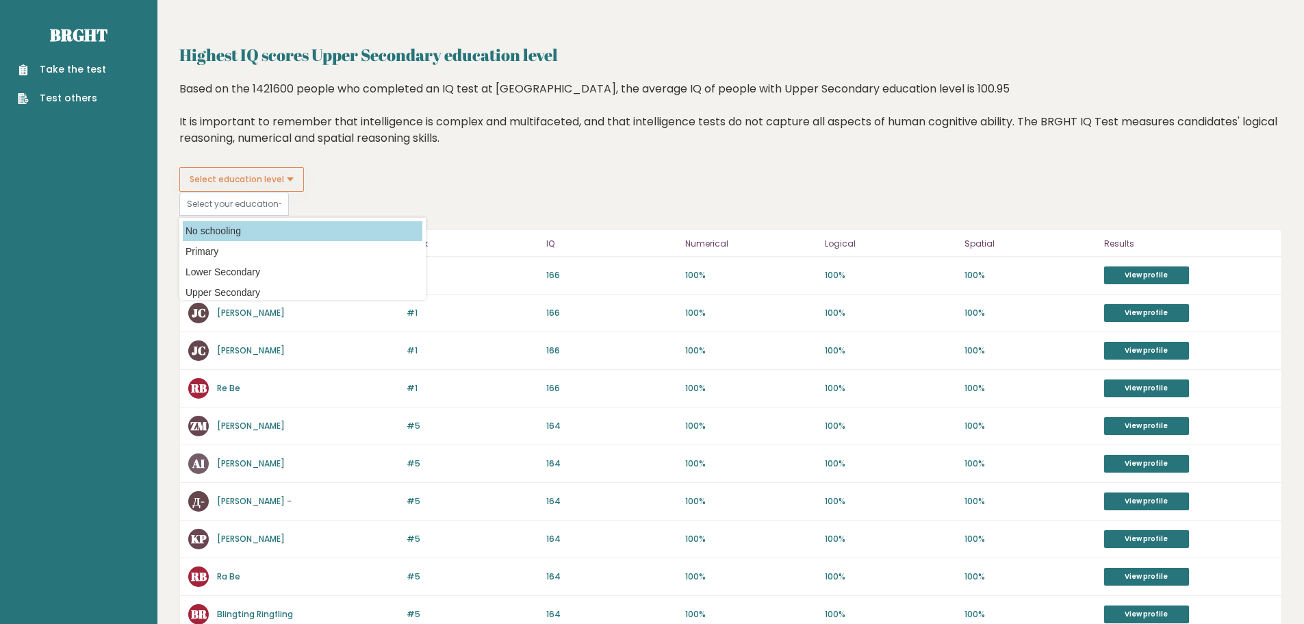
click at [250, 225] on option "No schooling" at bounding box center [303, 231] width 240 height 20
type input "no_schooling"
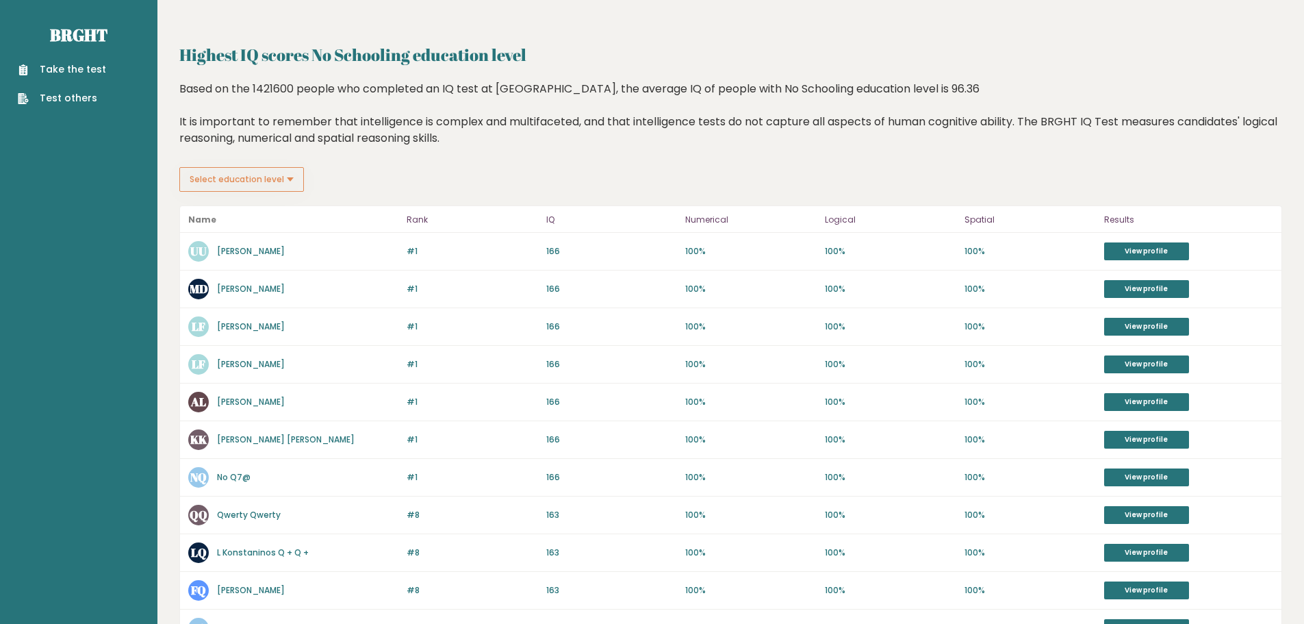
click at [245, 173] on button "Select education level" at bounding box center [241, 179] width 125 height 25
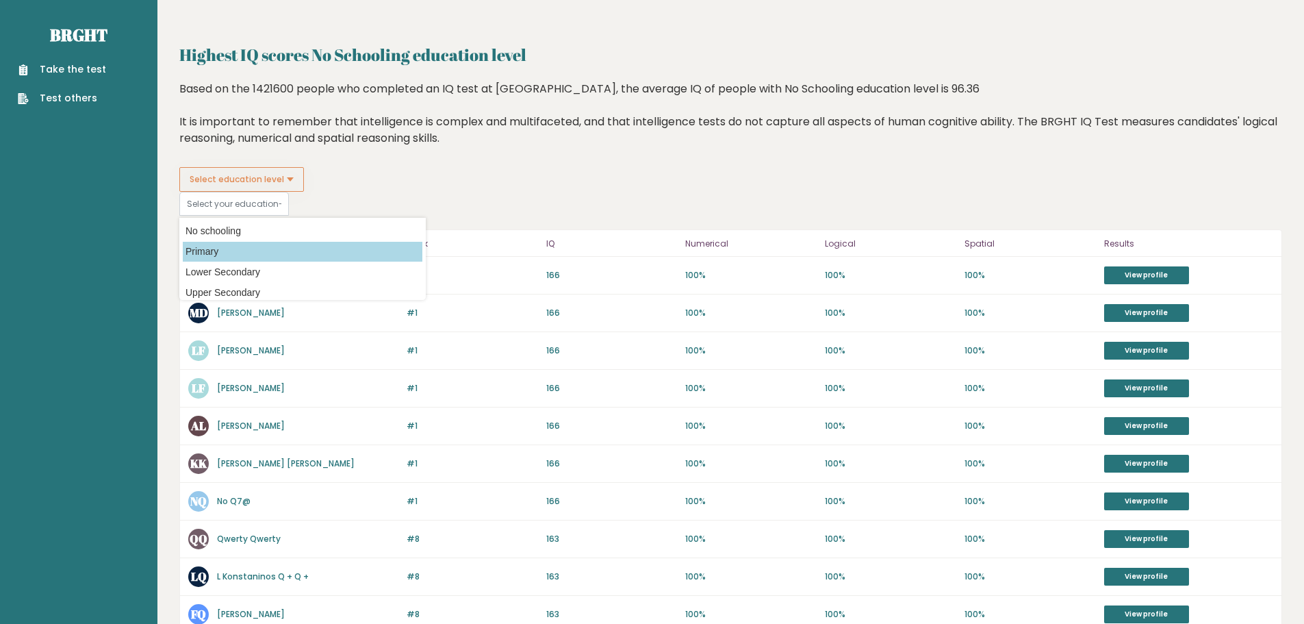
click at [254, 258] on option "Primary" at bounding box center [303, 252] width 240 height 20
type input "primary"
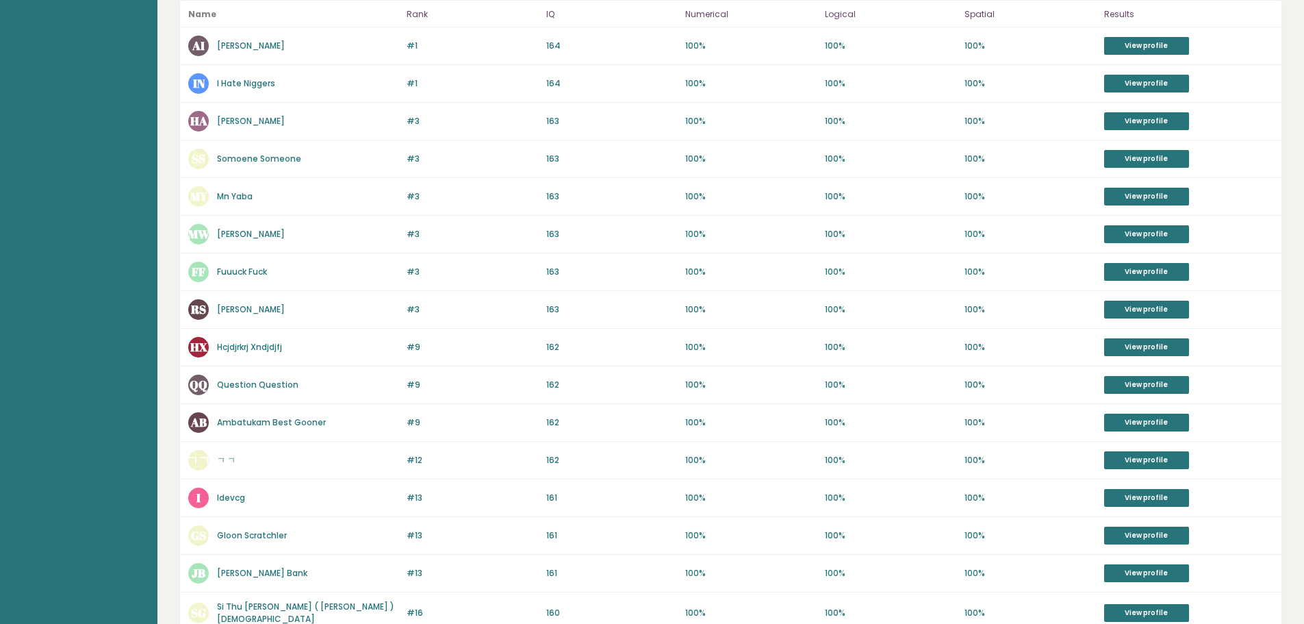
scroll to position [450, 0]
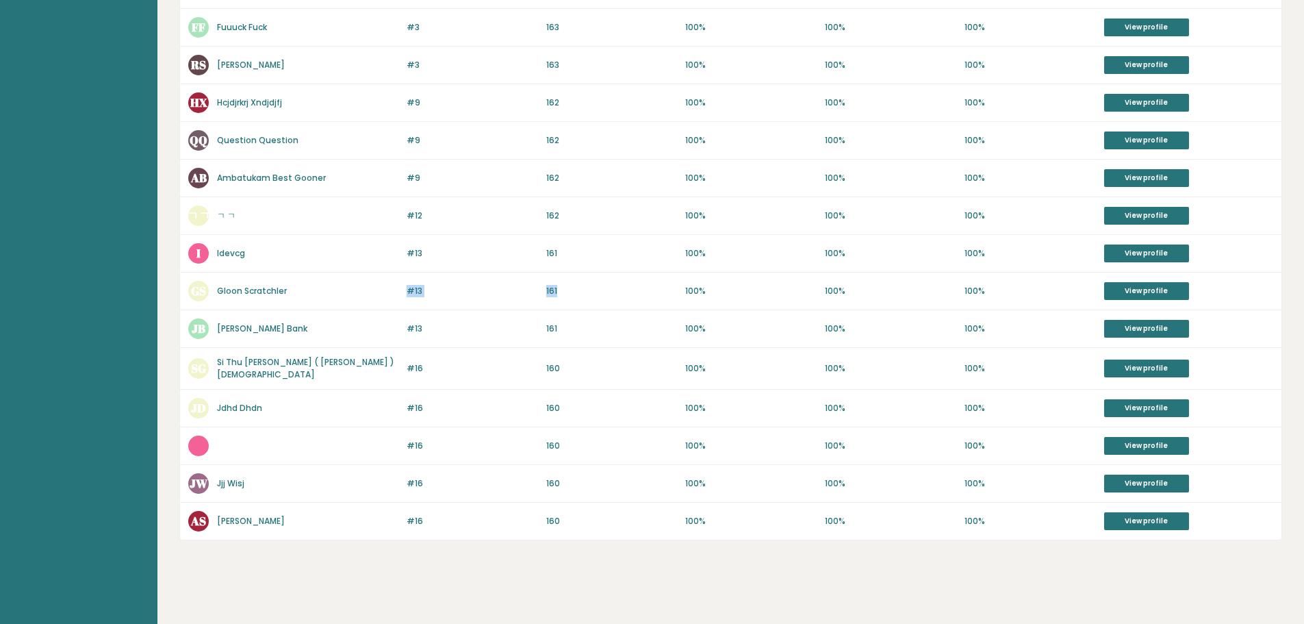
drag, startPoint x: 567, startPoint y: 289, endPoint x: 376, endPoint y: 282, distance: 191.1
click at [376, 282] on div "#13 GS Gloon Scratchler 162 #13 161 100% 100% 100% View profile" at bounding box center [730, 291] width 1101 height 38
click at [376, 282] on div "GS Gloon Scratchler" at bounding box center [293, 291] width 210 height 21
click at [274, 291] on link "Gloon Scratchler" at bounding box center [252, 291] width 70 height 12
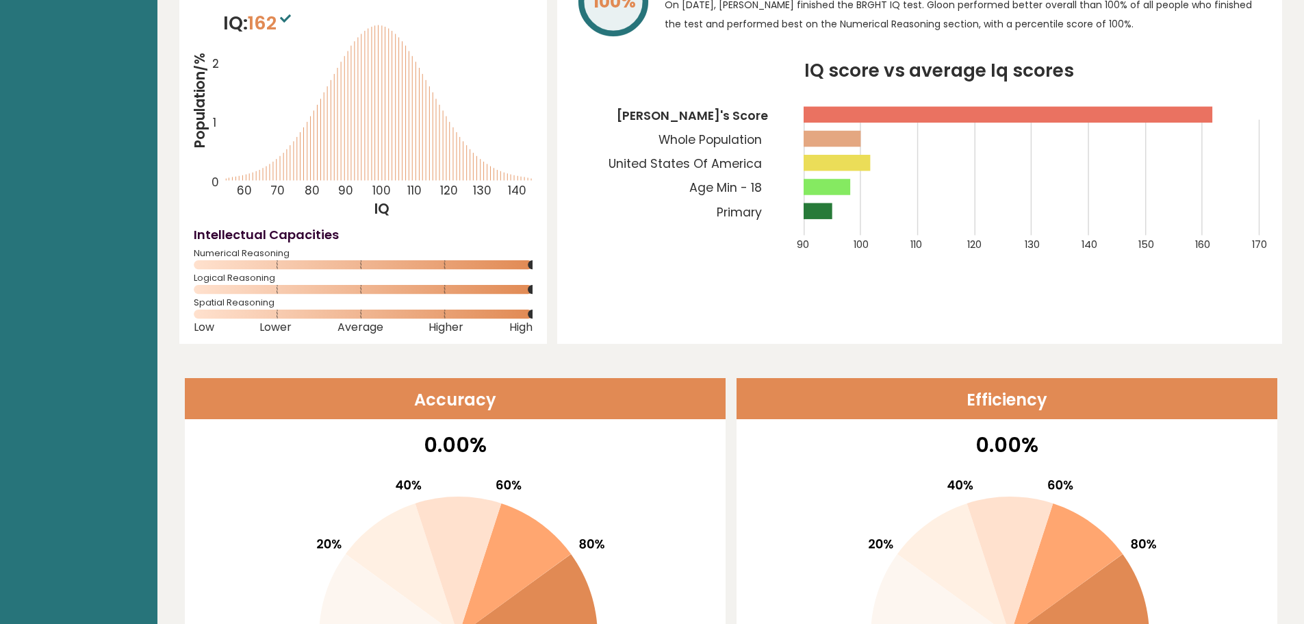
scroll to position [109, 0]
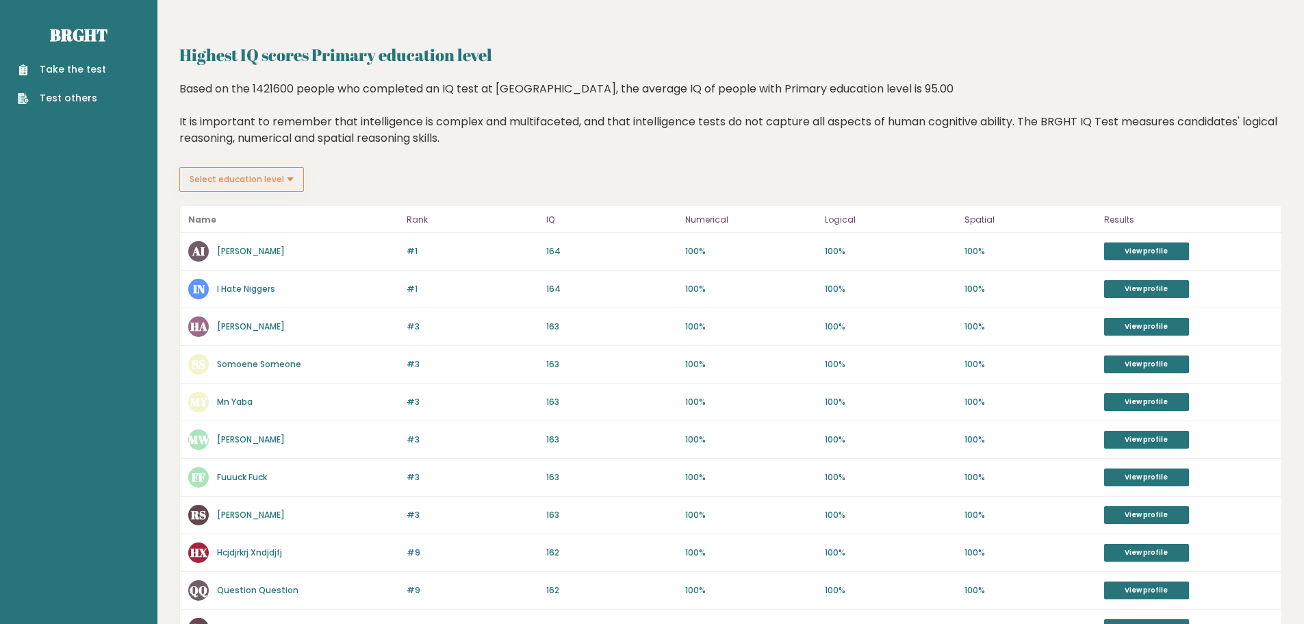
click at [279, 253] on div "AI [PERSON_NAME]" at bounding box center [293, 251] width 210 height 21
click at [257, 250] on link "[PERSON_NAME]" at bounding box center [251, 251] width 68 height 12
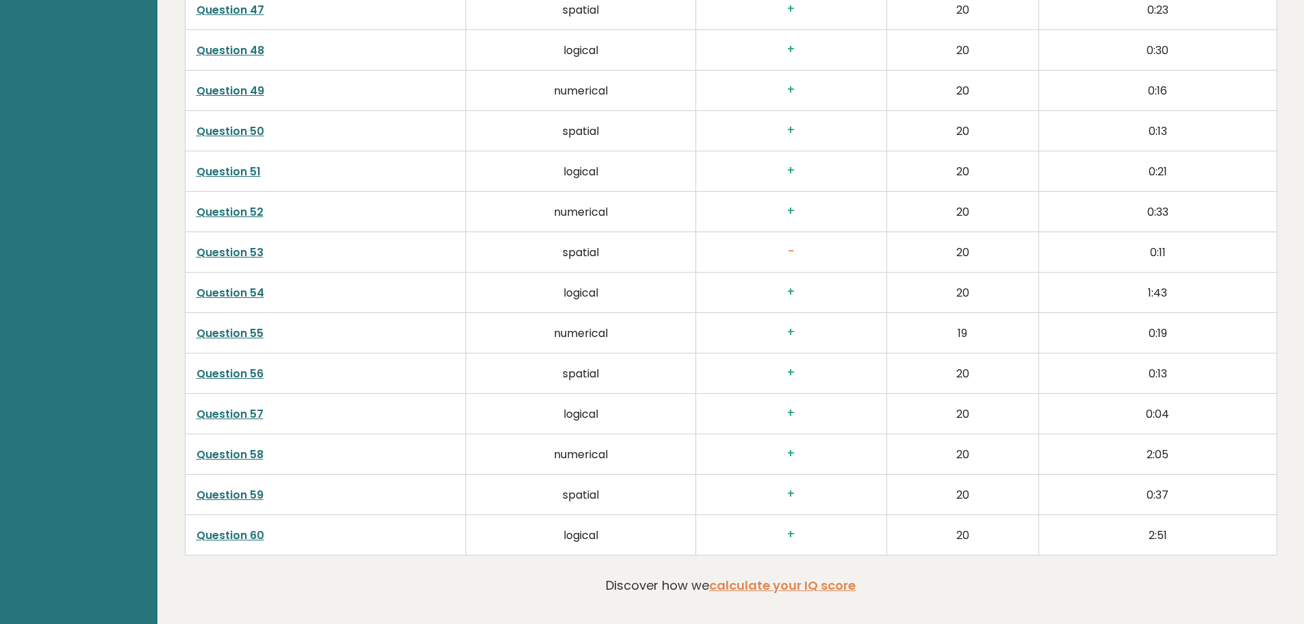
scroll to position [4058, 0]
